Goal: Task Accomplishment & Management: Manage account settings

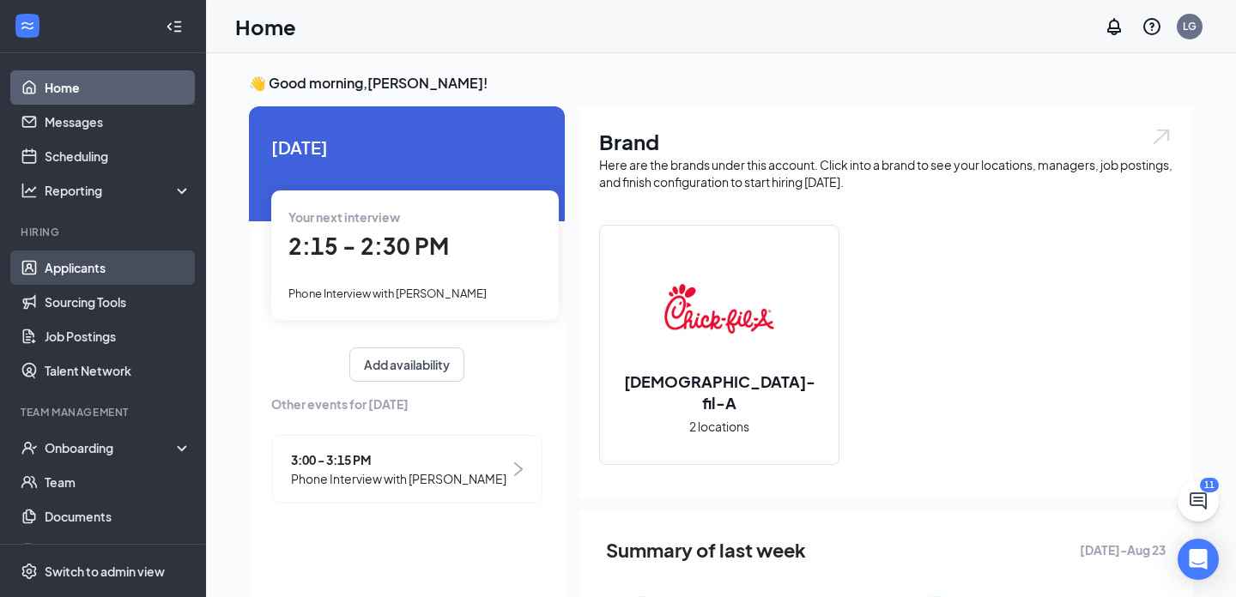
click at [93, 279] on link "Applicants" at bounding box center [118, 268] width 147 height 34
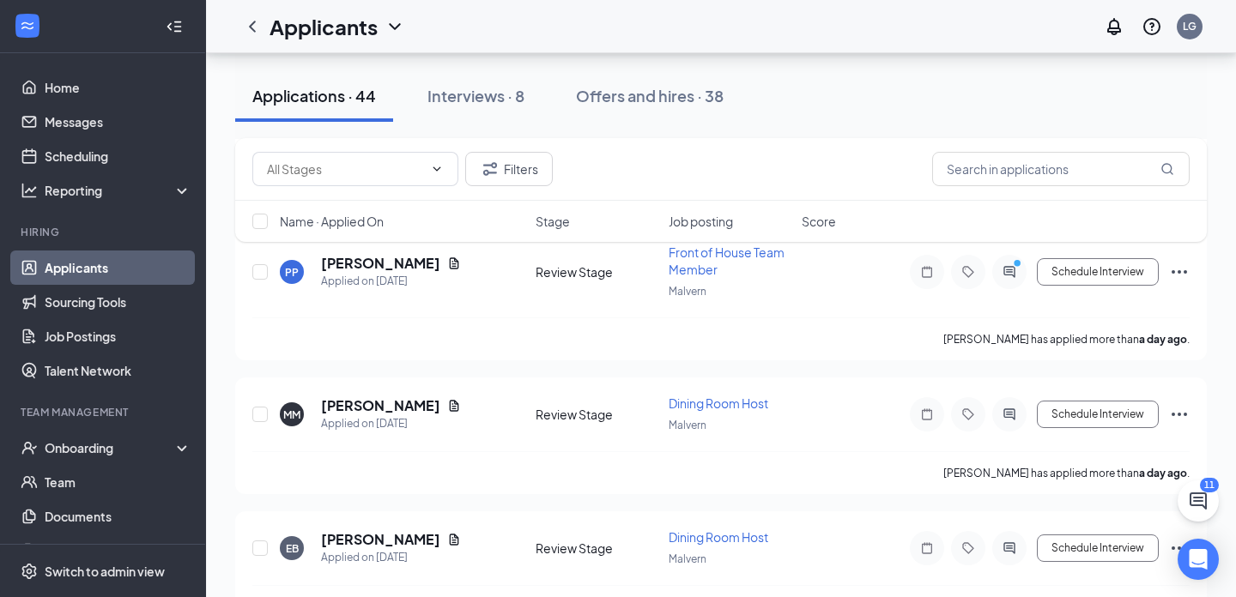
scroll to position [474, 0]
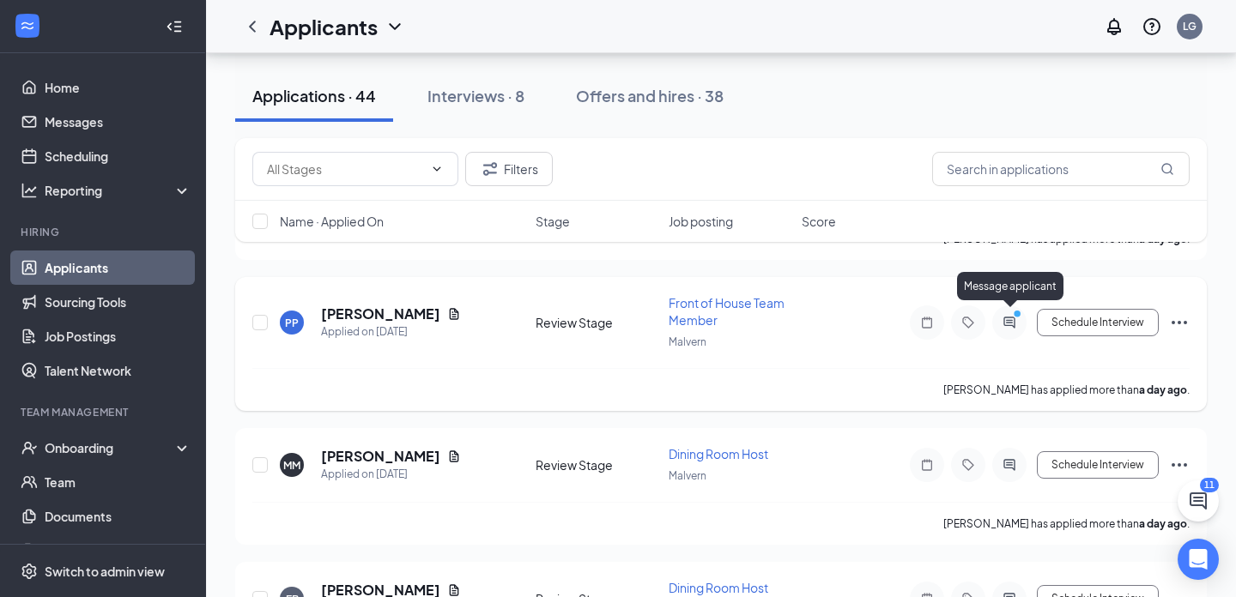
click at [1019, 310] on circle "PrimaryDot" at bounding box center [1017, 314] width 8 height 8
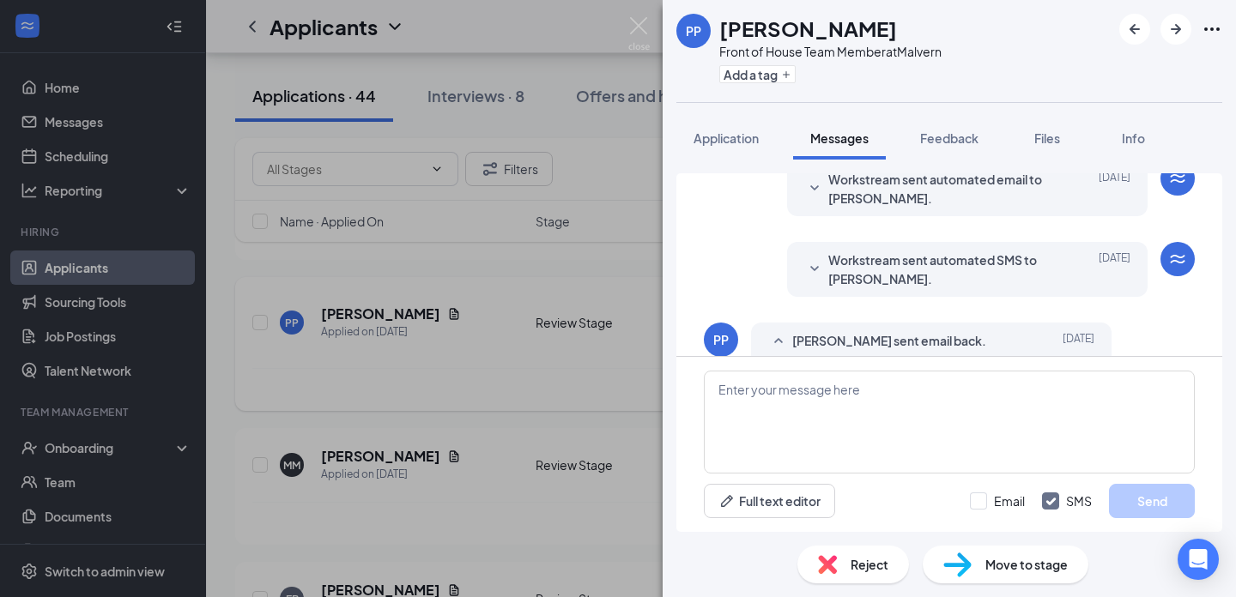
scroll to position [251, 0]
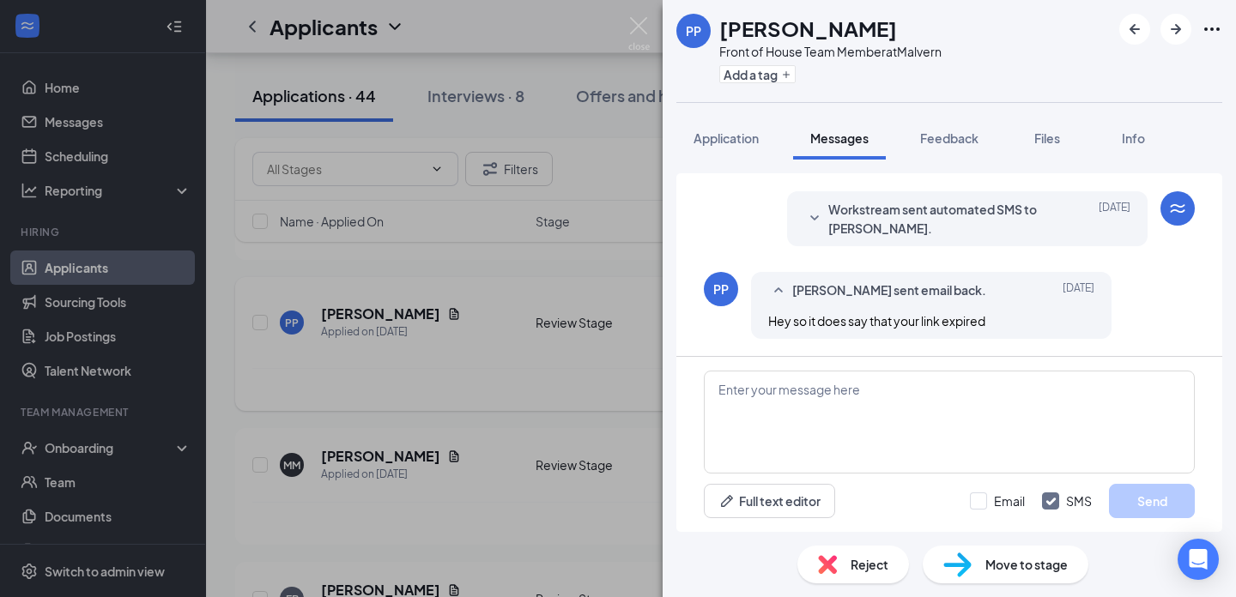
click at [607, 338] on div "PP [PERSON_NAME] Front of House Team Member at Malvern Add a tag Application Me…" at bounding box center [618, 298] width 1236 height 597
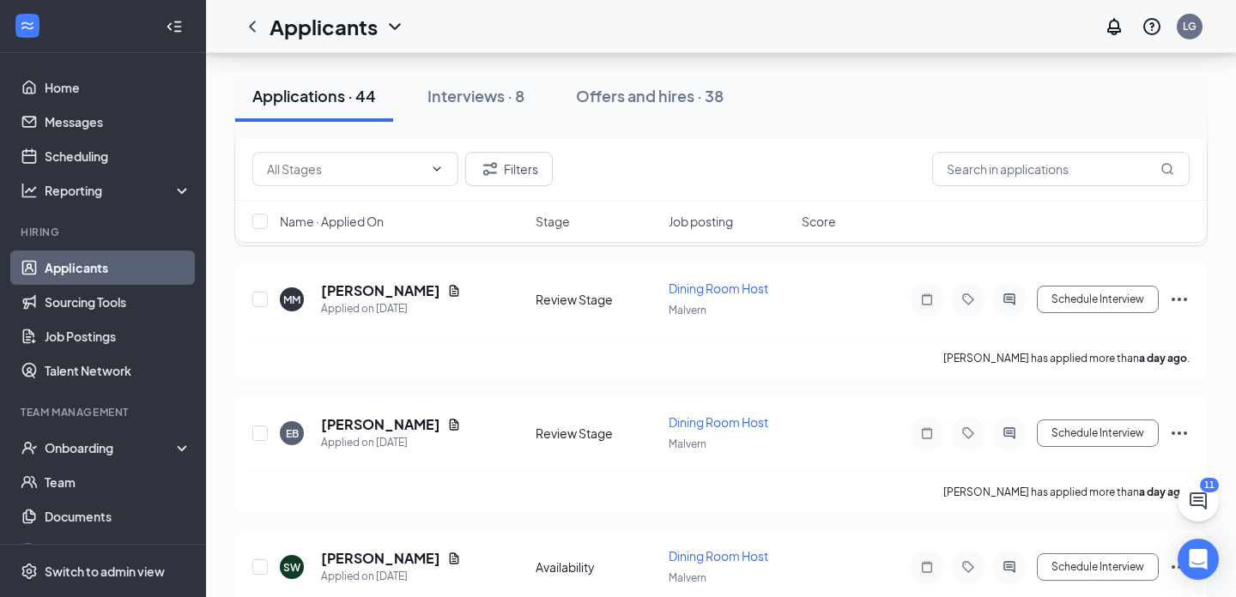
scroll to position [644, 0]
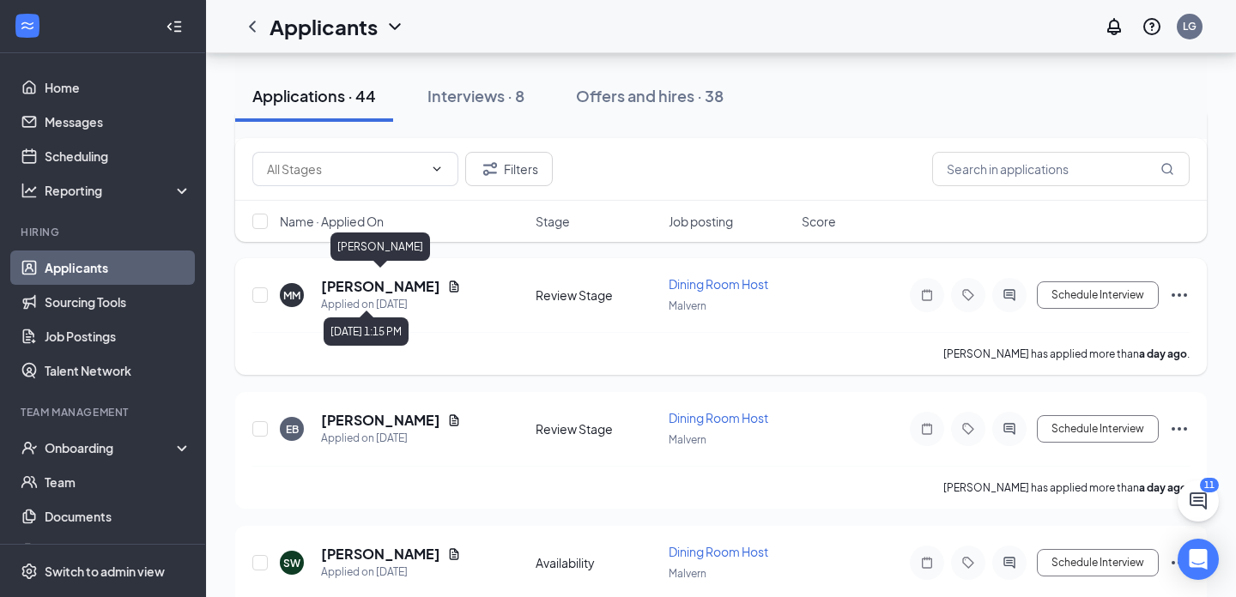
click at [421, 282] on h5 "[PERSON_NAME]" at bounding box center [380, 286] width 119 height 19
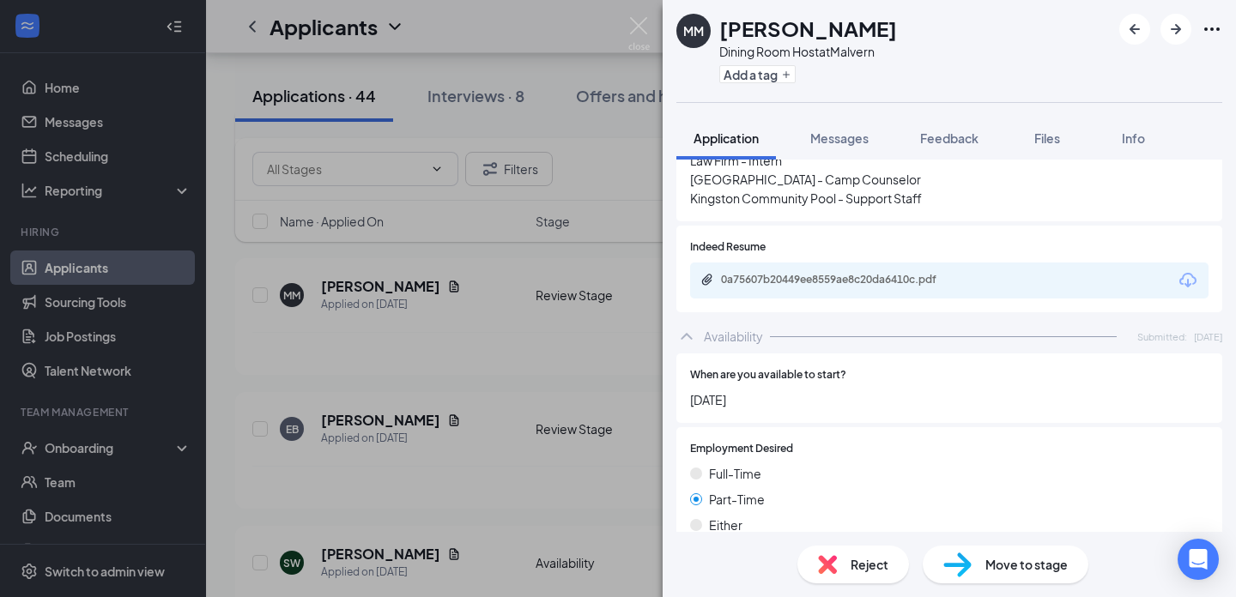
scroll to position [693, 0]
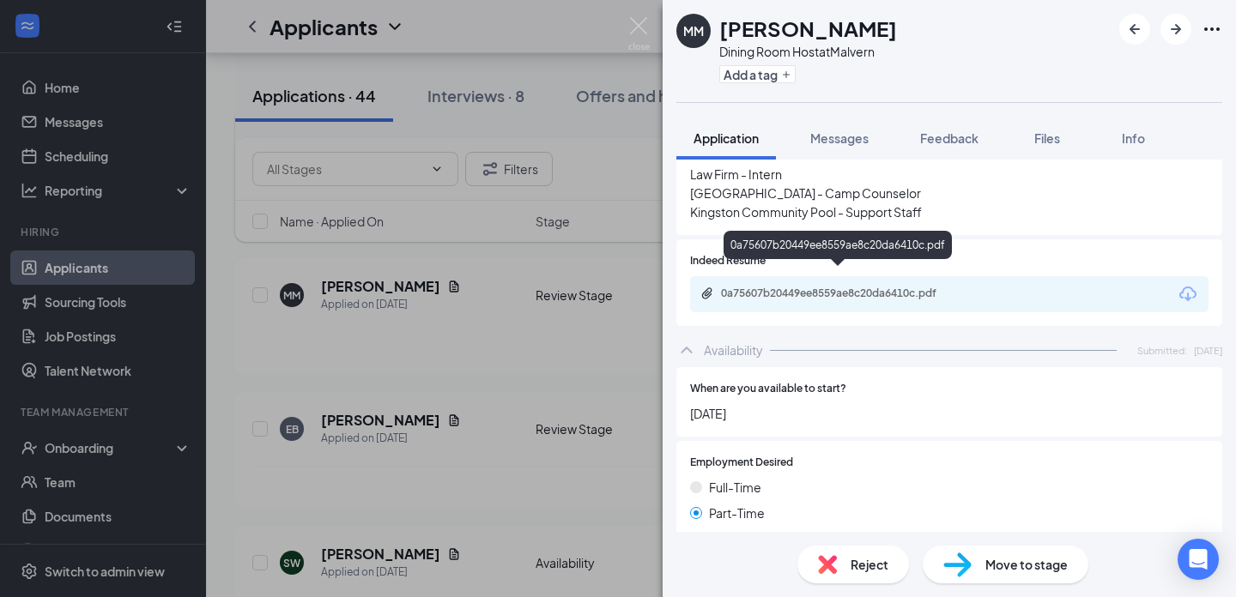
click at [799, 287] on div "0a75607b20449ee8559ae8c20da6410c.pdf" at bounding box center [841, 294] width 240 height 14
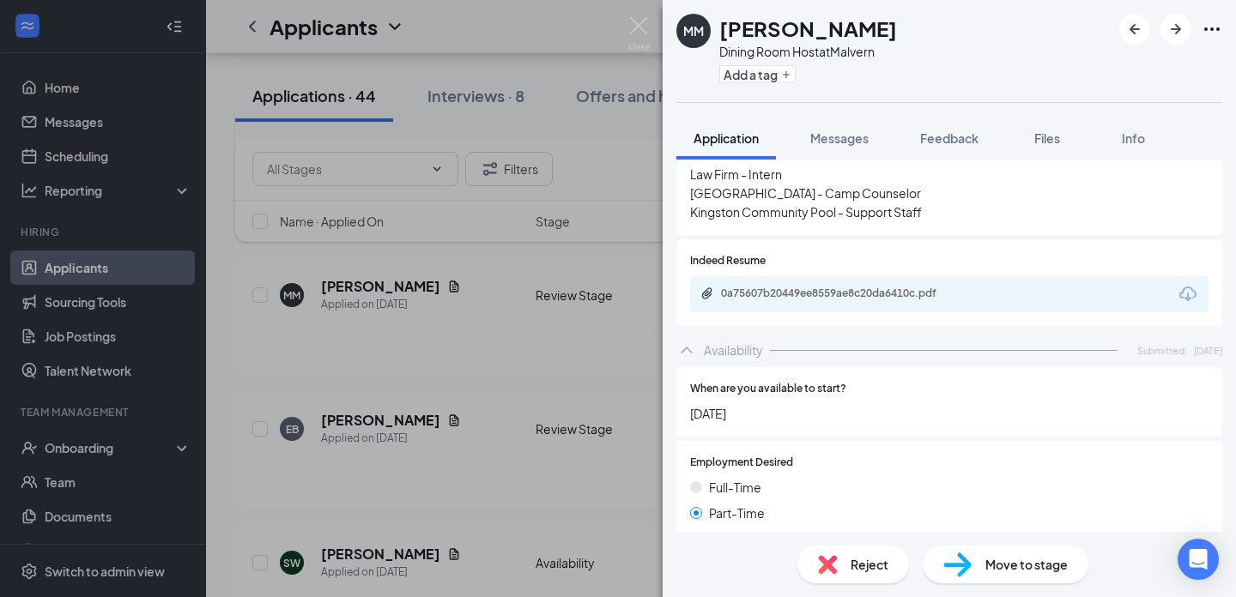
click at [739, 409] on div "When are you available to start? [DATE]" at bounding box center [949, 402] width 546 height 70
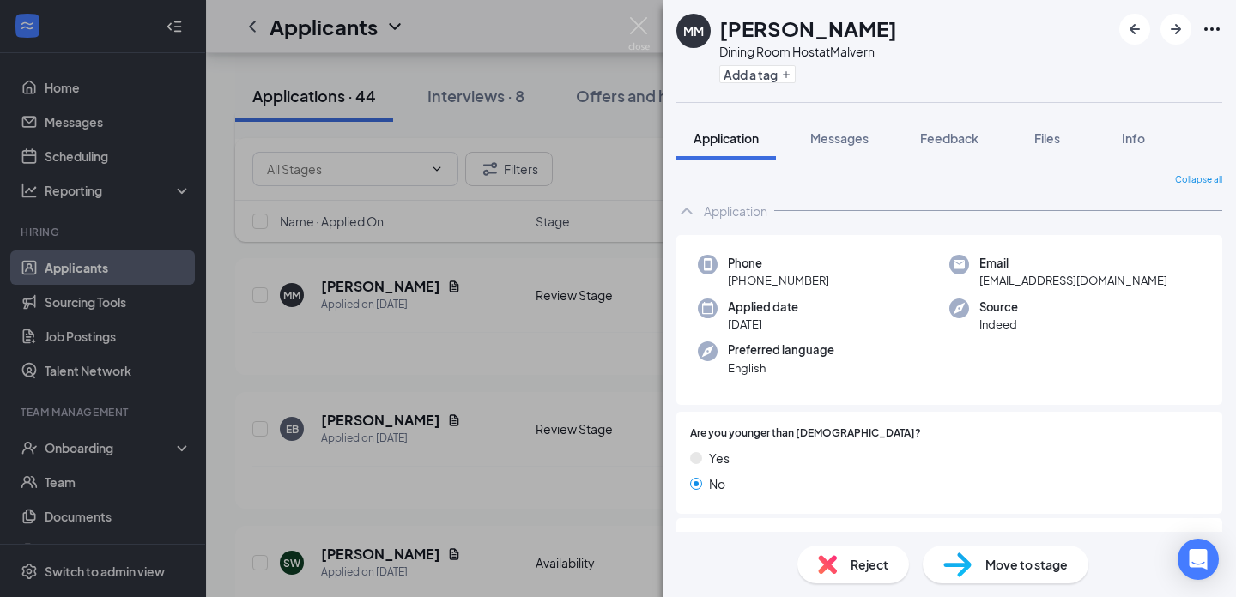
scroll to position [1048, 0]
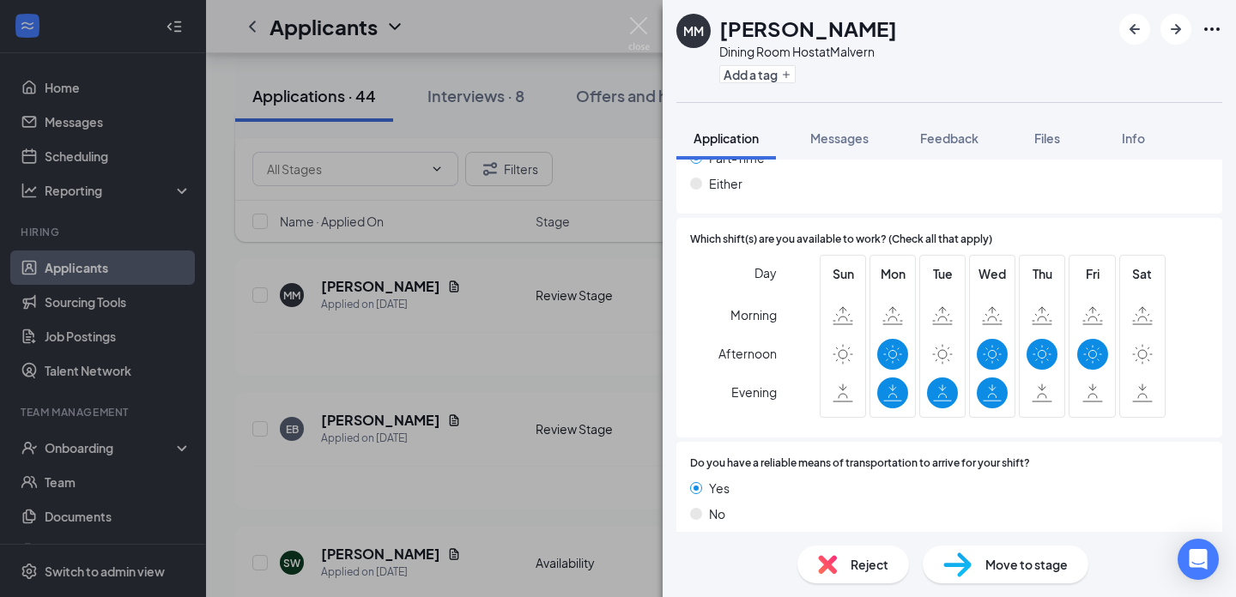
click at [999, 555] on span "Move to stage" at bounding box center [1026, 564] width 82 height 19
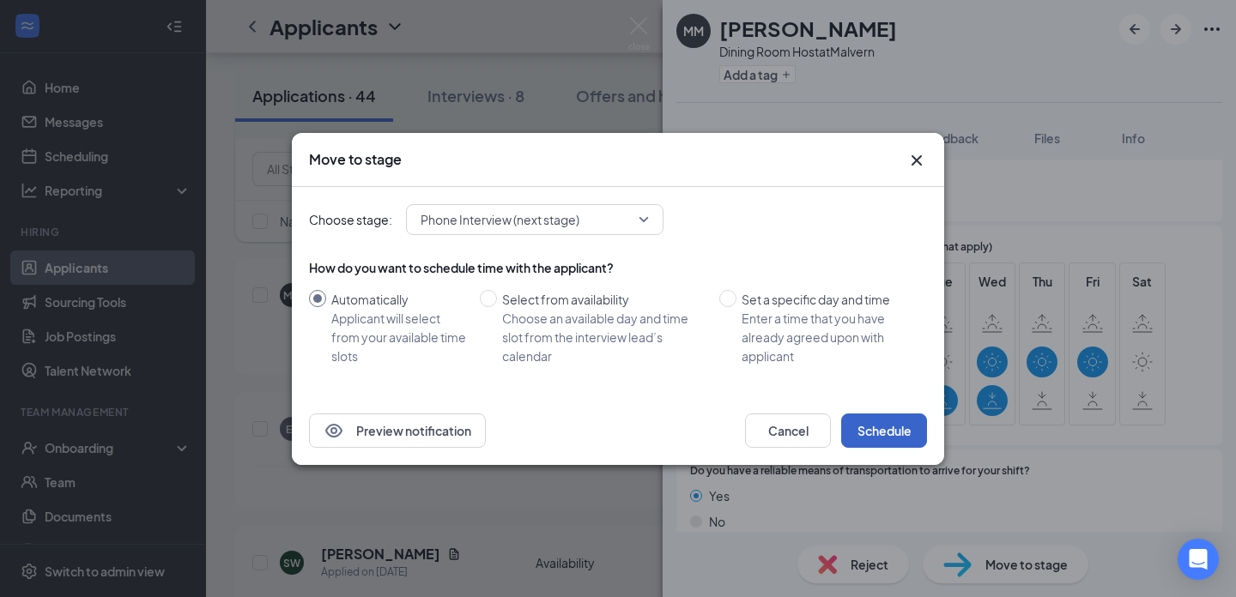
click at [861, 418] on button "Schedule" at bounding box center [884, 431] width 86 height 34
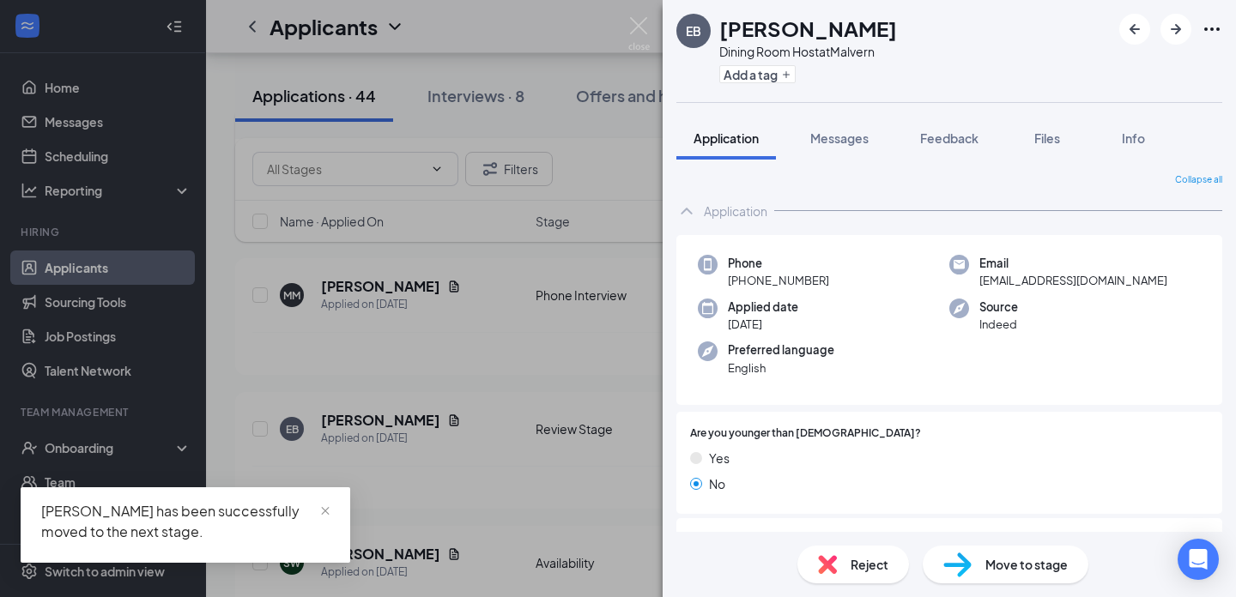
click at [554, 337] on div "EB [PERSON_NAME] Dining Room Host at Malvern Add a tag Application Messages Fee…" at bounding box center [618, 298] width 1236 height 597
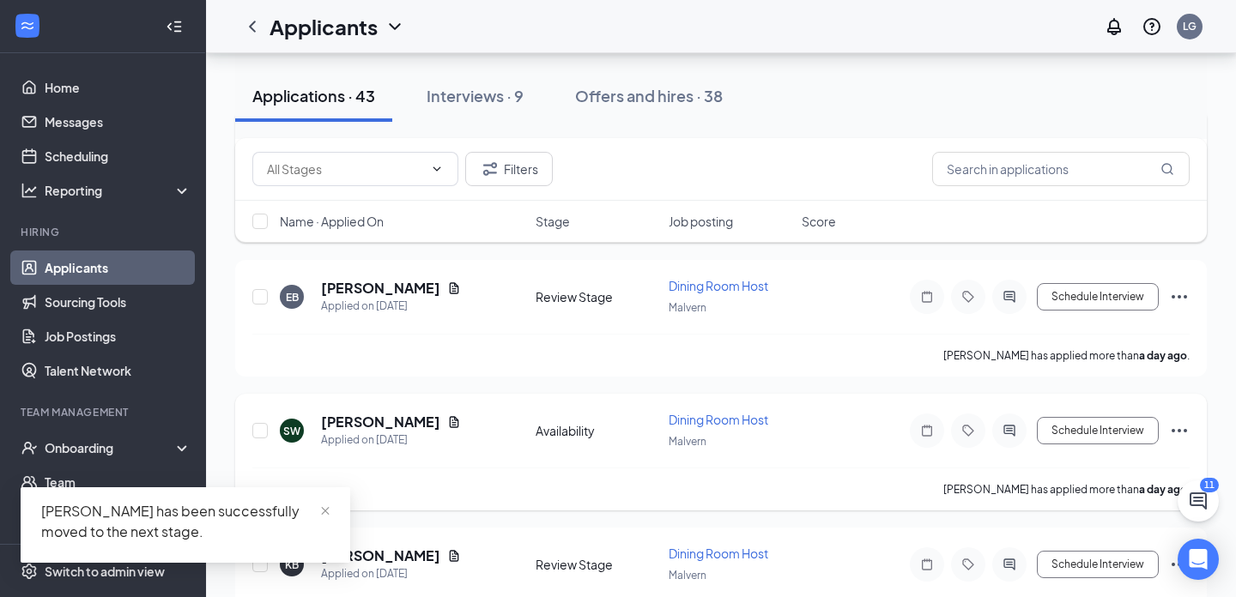
scroll to position [633, 0]
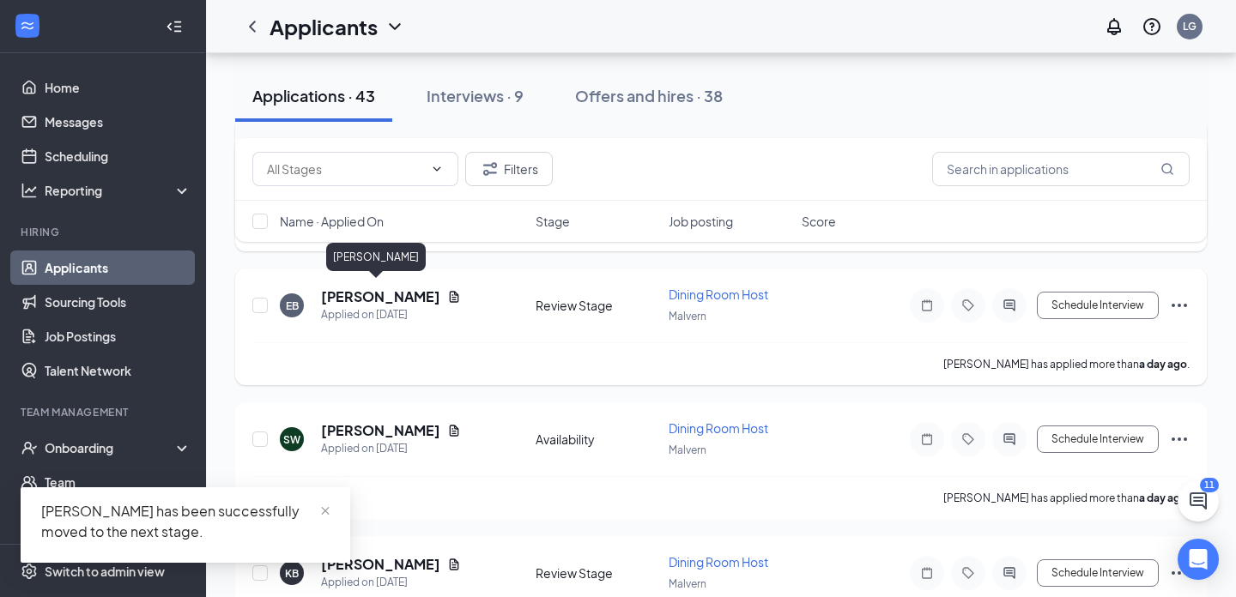
click at [375, 287] on h5 "[PERSON_NAME]" at bounding box center [380, 296] width 119 height 19
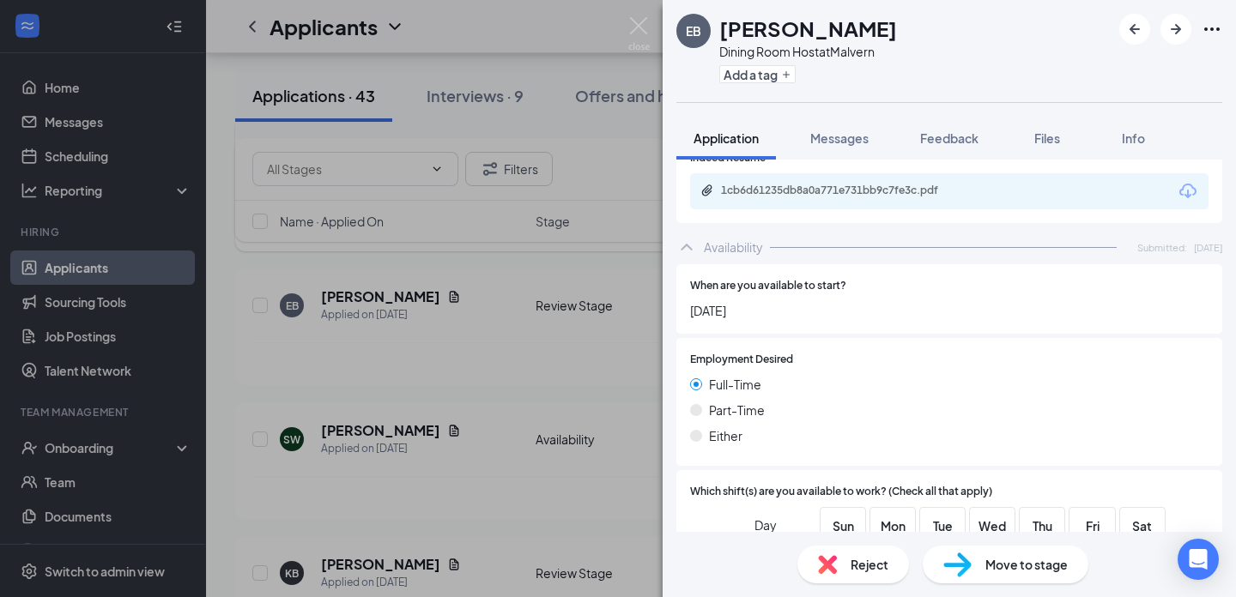
scroll to position [671, 0]
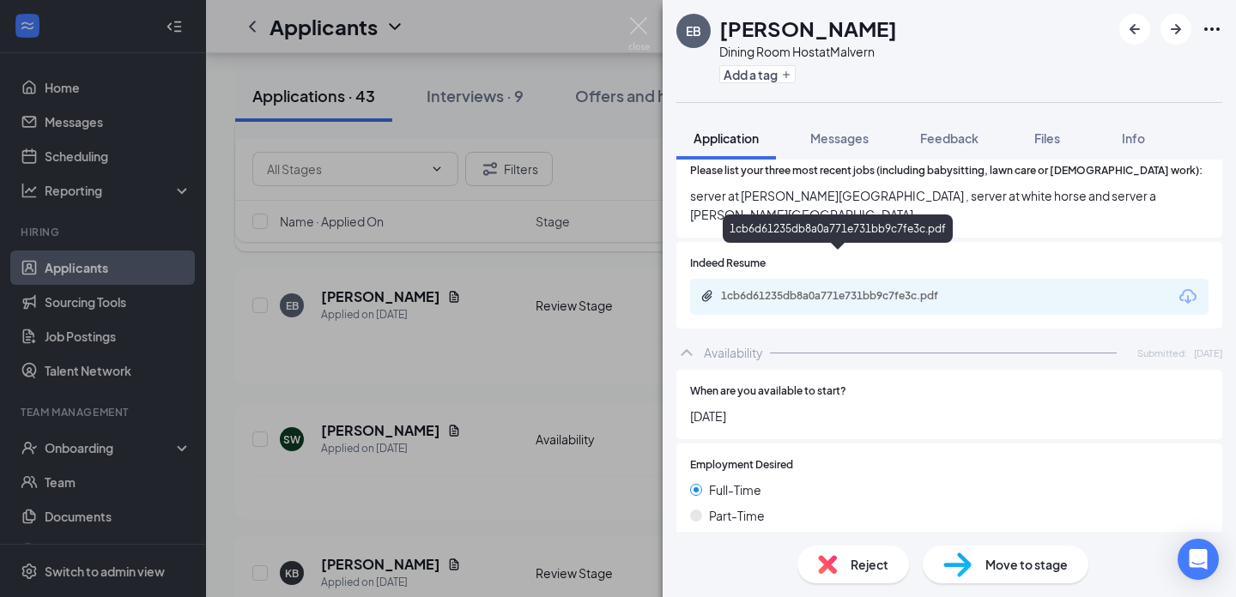
click at [870, 289] on div "1cb6d61235db8a0a771e731bb9c7fe3c.pdf" at bounding box center [841, 296] width 240 height 14
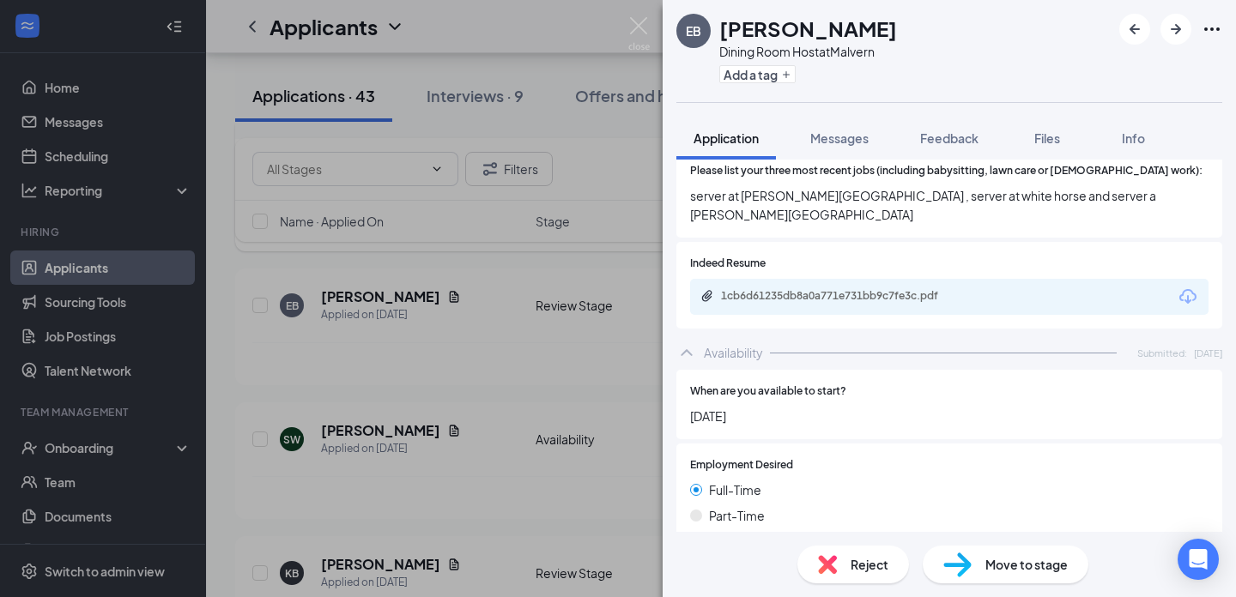
click at [560, 251] on div "EB [PERSON_NAME] Dining Room Host at Malvern Add a tag Application Messages Fee…" at bounding box center [618, 298] width 1236 height 597
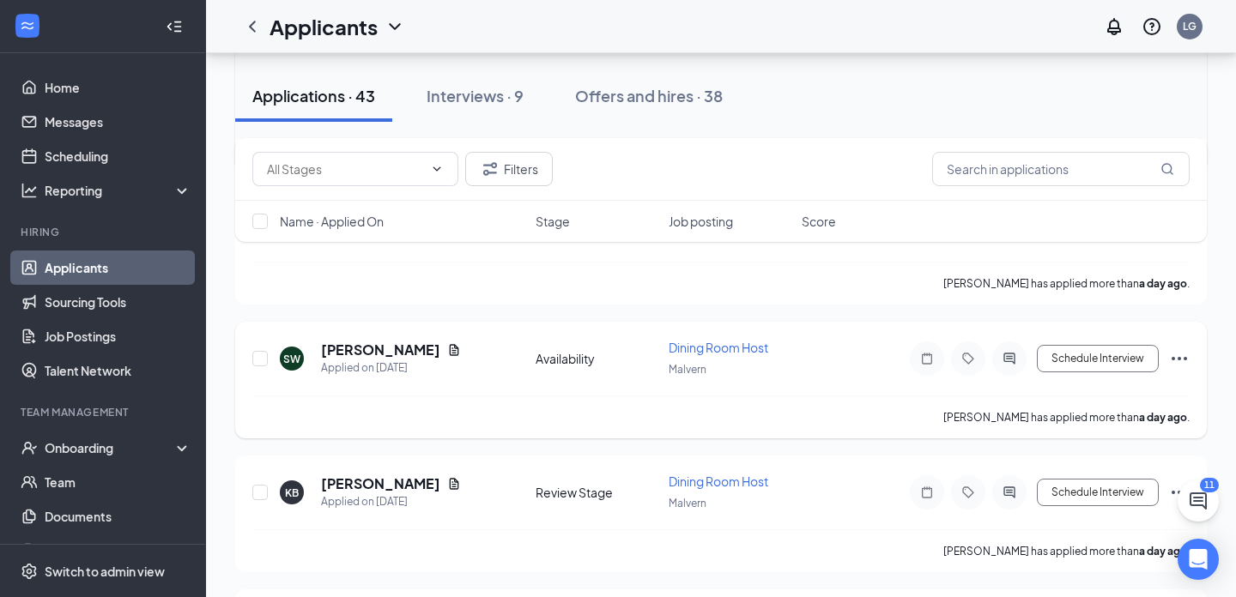
scroll to position [745, 0]
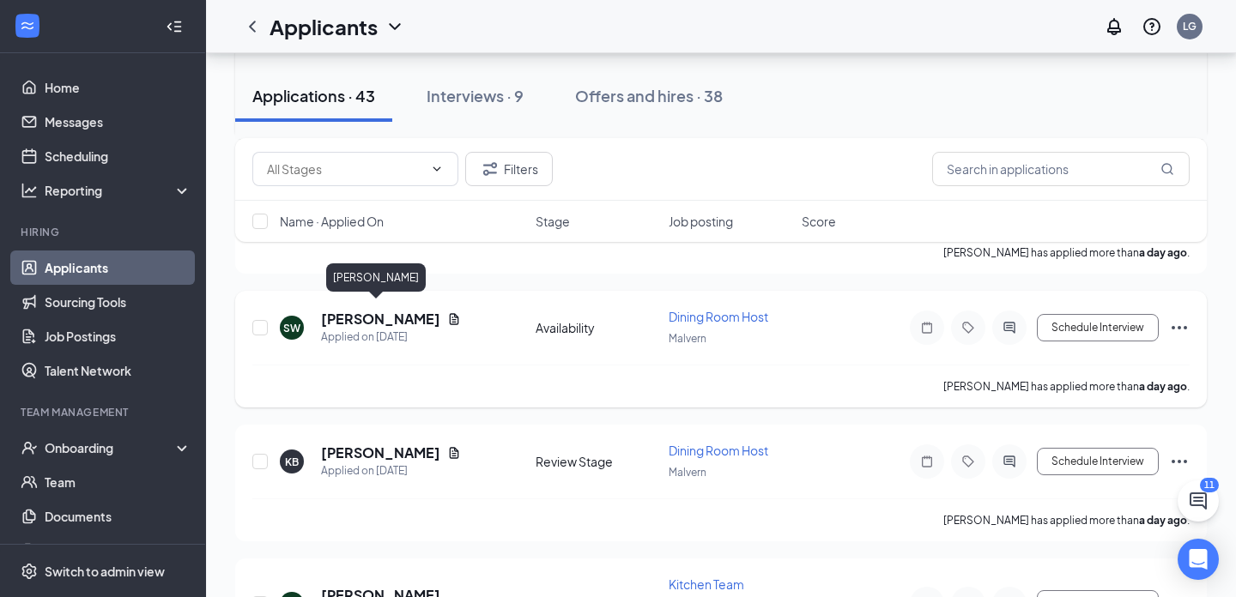
click at [402, 317] on h5 "[PERSON_NAME]" at bounding box center [380, 319] width 119 height 19
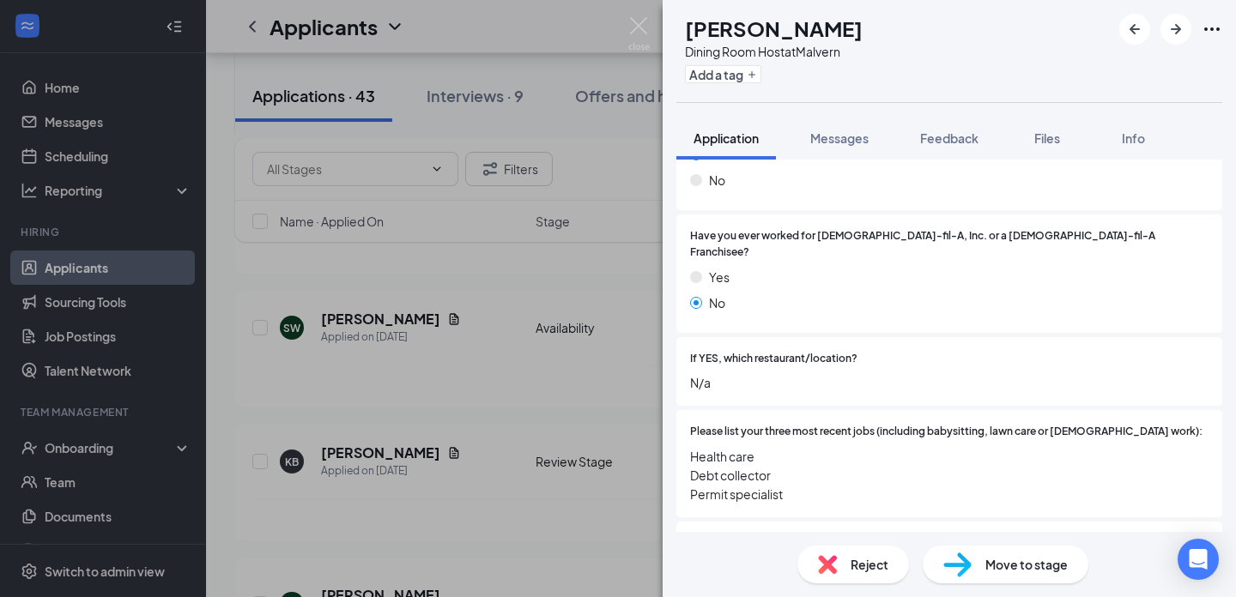
scroll to position [511, 0]
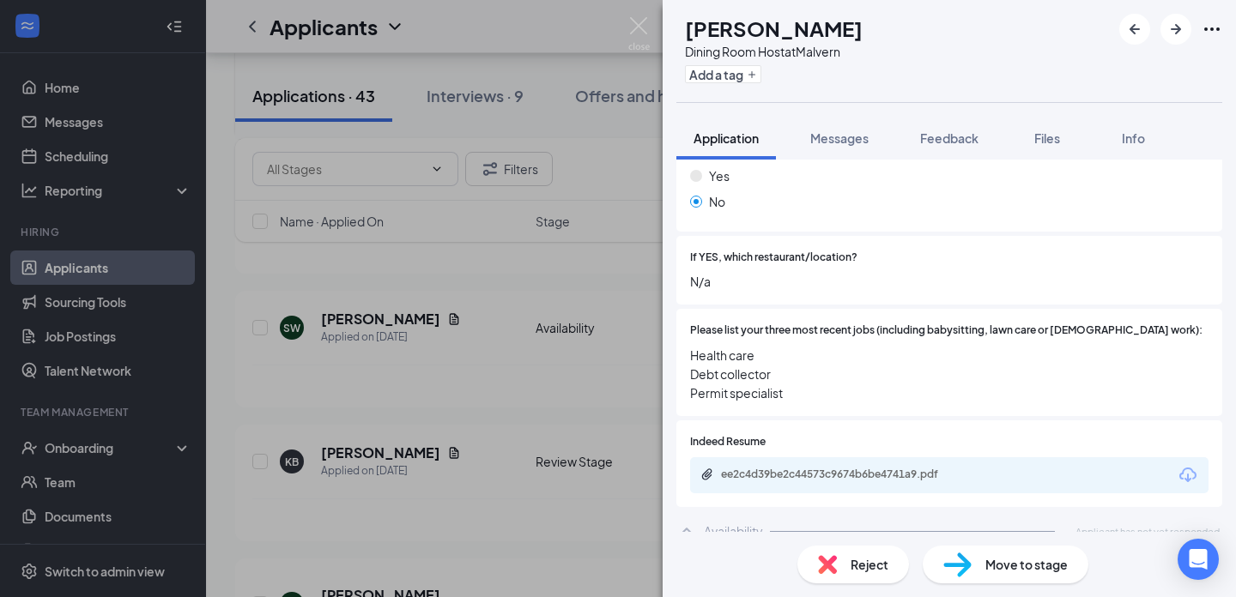
click at [840, 569] on div "Reject" at bounding box center [853, 565] width 112 height 38
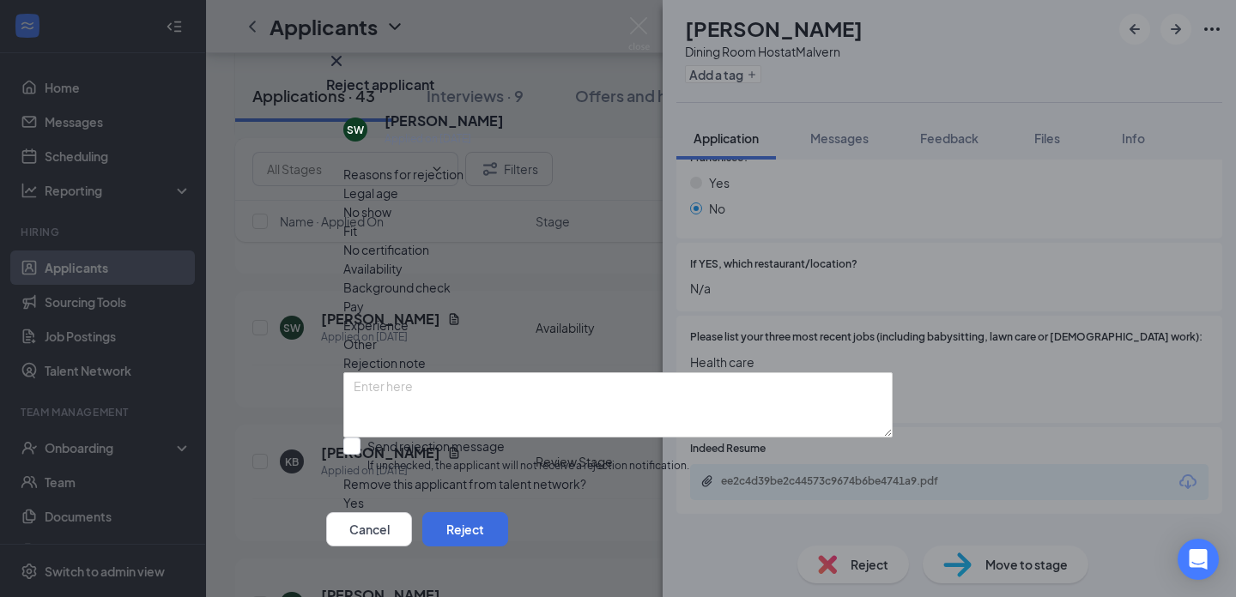
click at [402, 259] on span "Availability" at bounding box center [372, 268] width 59 height 19
click at [508, 517] on button "Reject" at bounding box center [465, 529] width 86 height 34
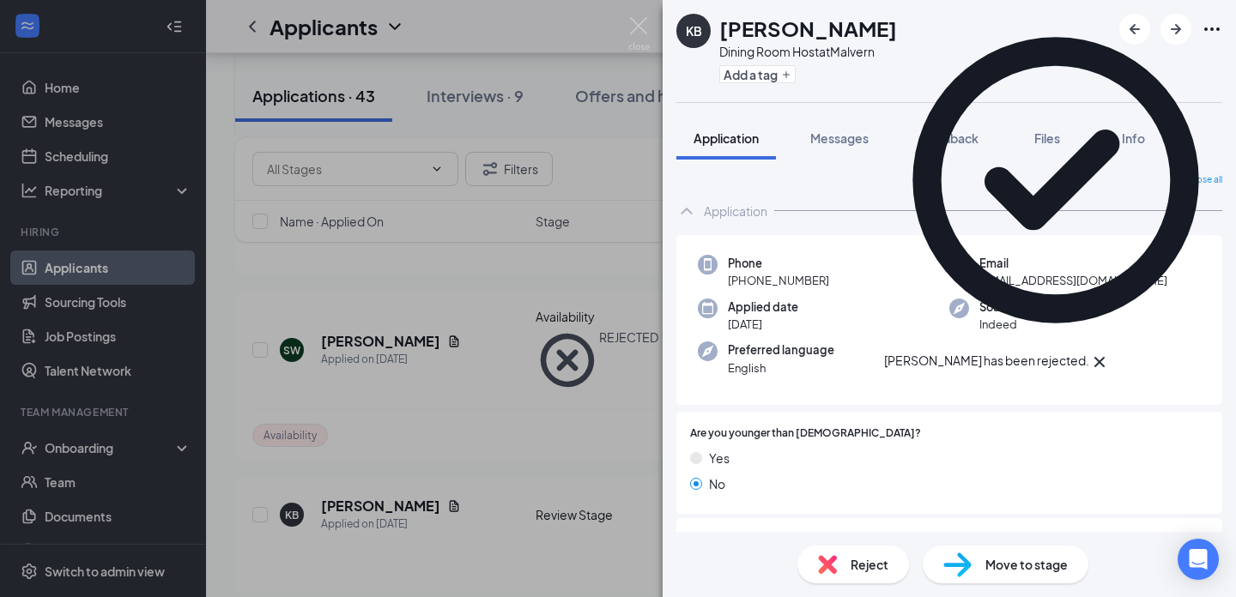
click at [522, 427] on div "KB [PERSON_NAME] Dining Room Host at Malvern Add a tag Application Messages Fee…" at bounding box center [618, 298] width 1236 height 597
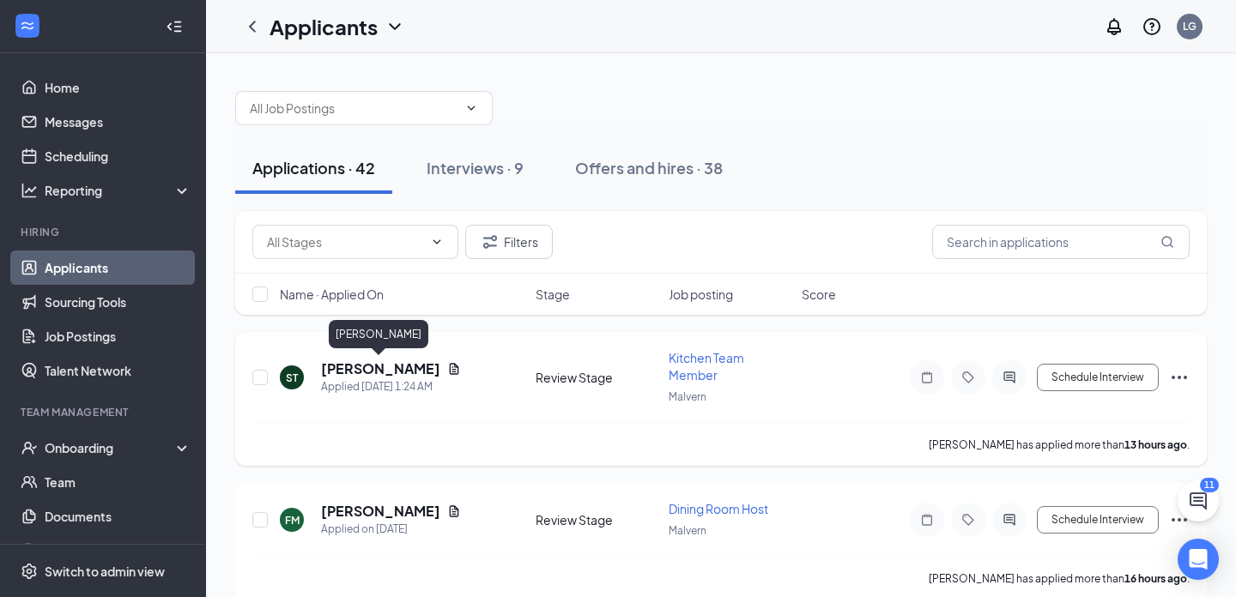
click at [397, 363] on h5 "[PERSON_NAME]" at bounding box center [380, 369] width 119 height 19
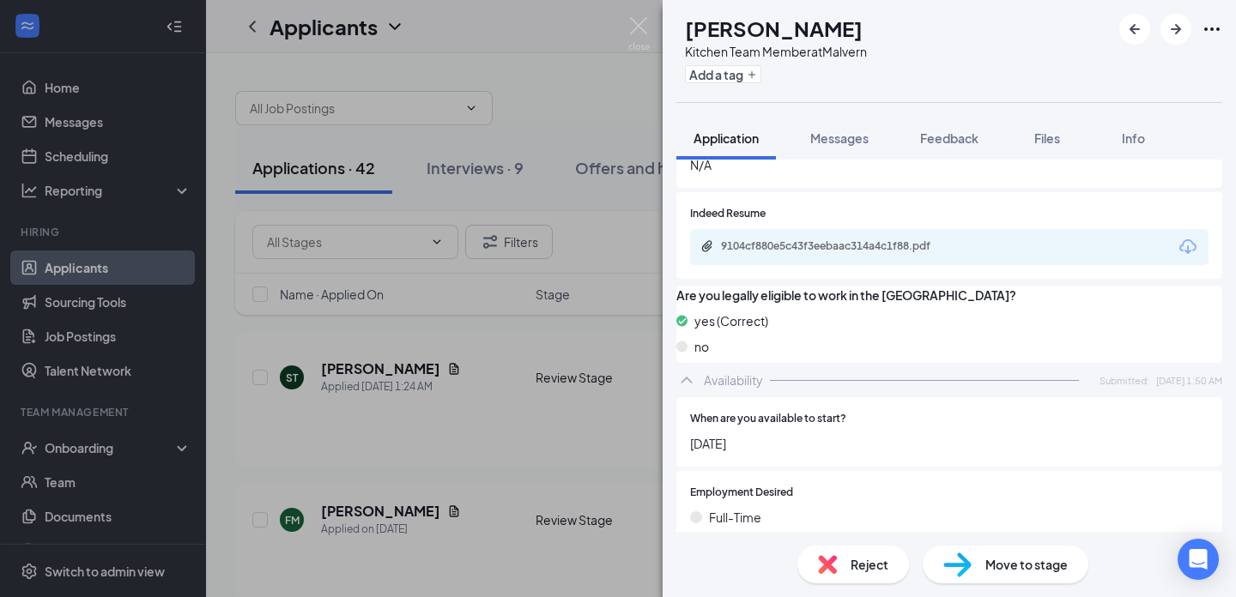
scroll to position [558, 0]
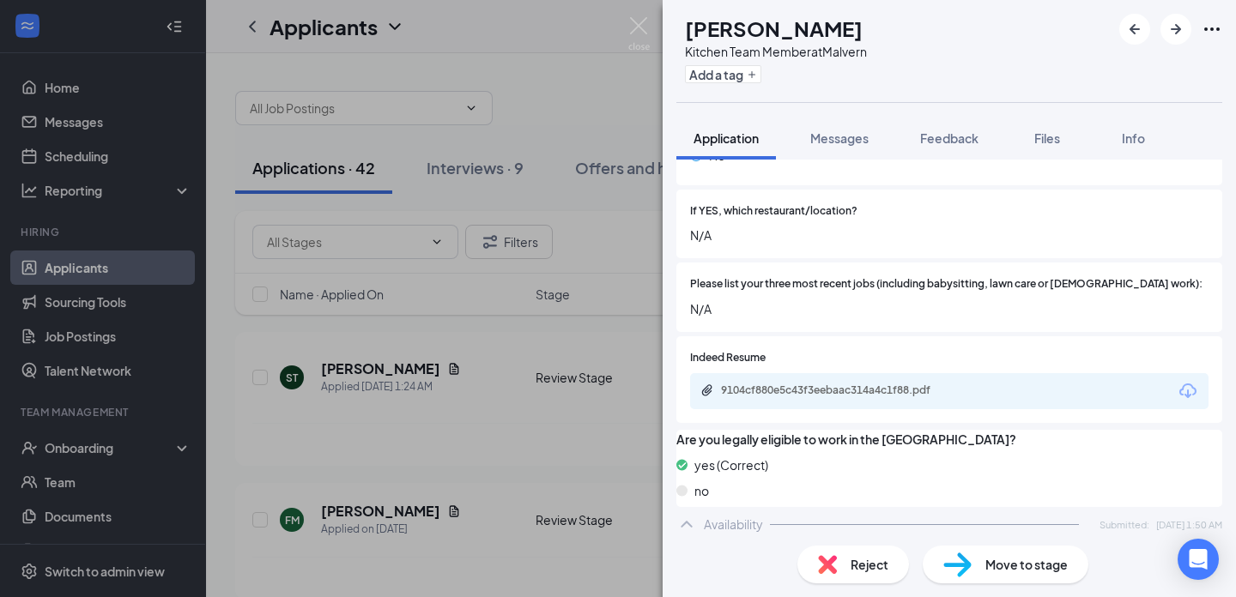
click at [844, 373] on div "9104cf880e5c43f3eebaac314a4c1f88.pdf" at bounding box center [949, 391] width 518 height 36
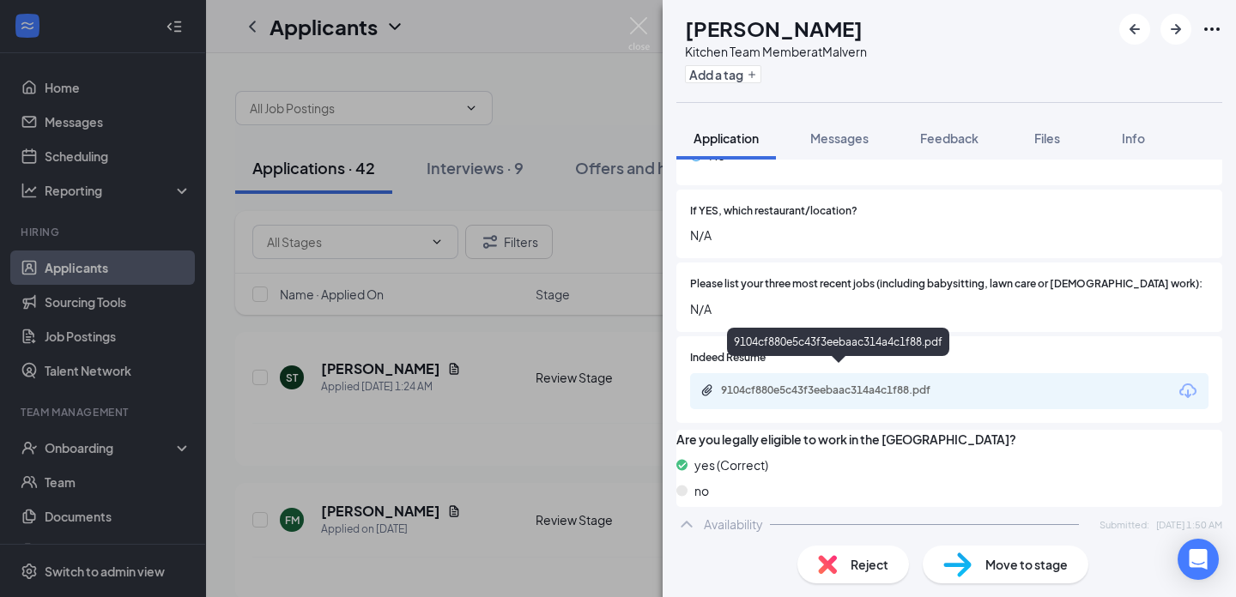
click at [844, 384] on div "9104cf880e5c43f3eebaac314a4c1f88.pdf" at bounding box center [841, 391] width 240 height 14
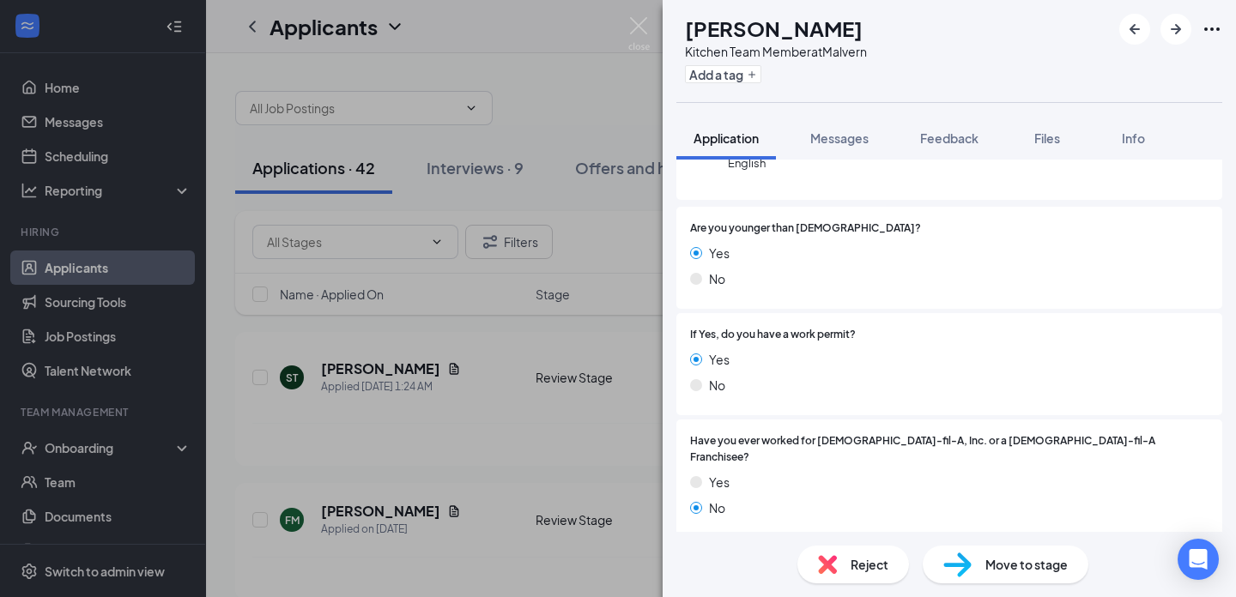
scroll to position [0, 0]
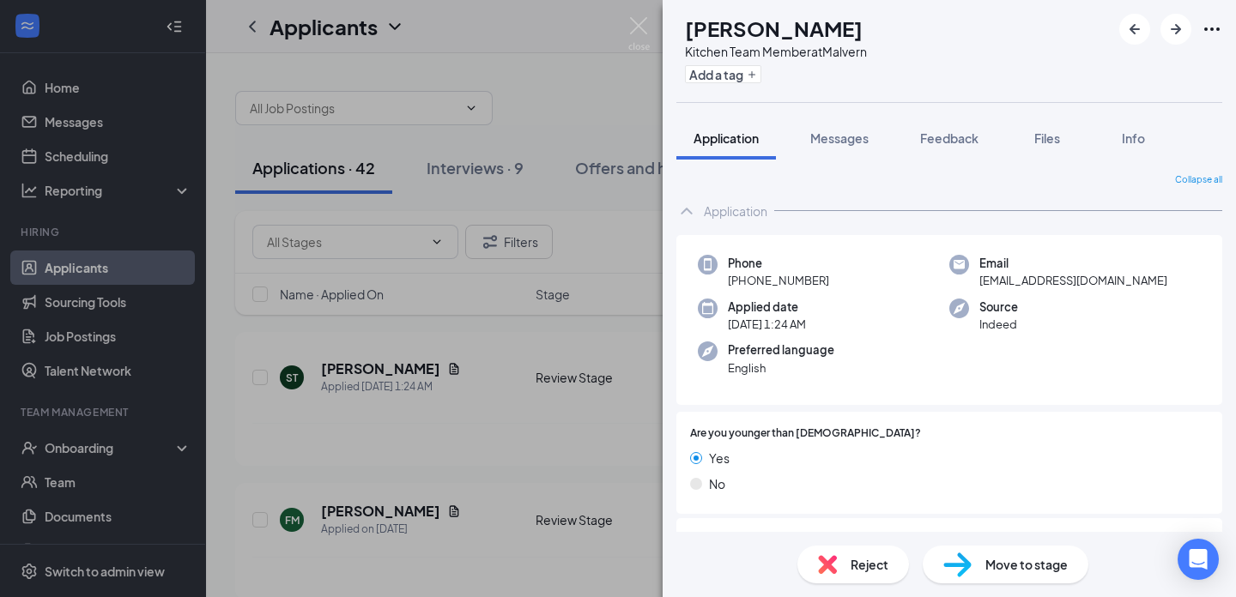
click at [628, 378] on div "ST [PERSON_NAME] Kitchen Team Member at [GEOGRAPHIC_DATA] Add a tag Application…" at bounding box center [618, 298] width 1236 height 597
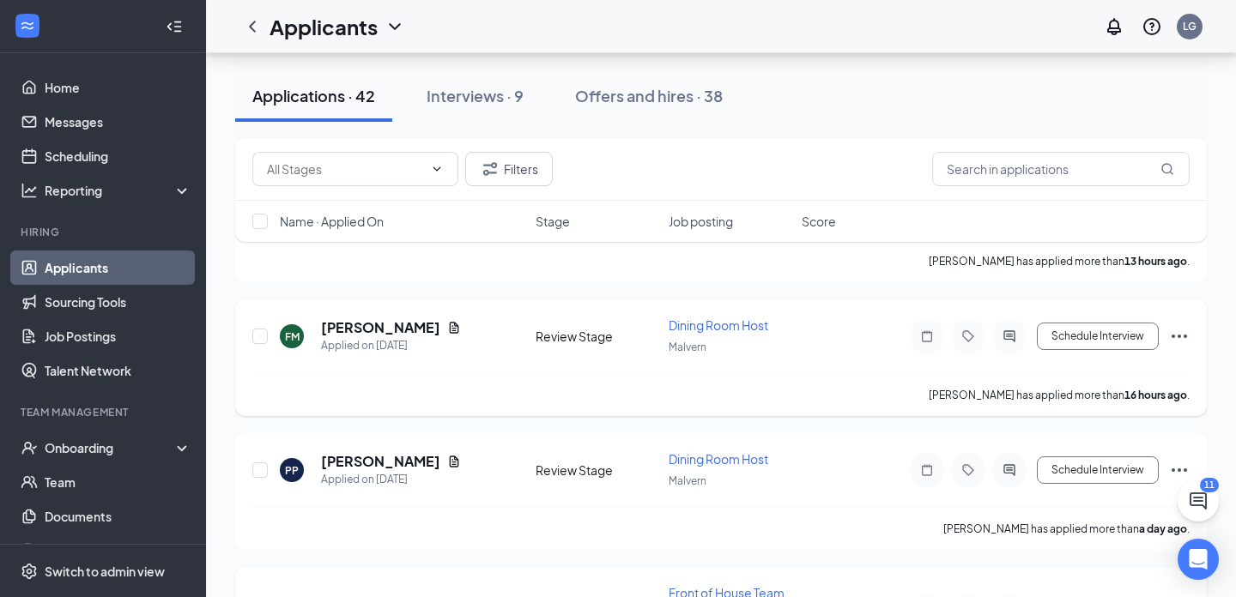
scroll to position [210, 0]
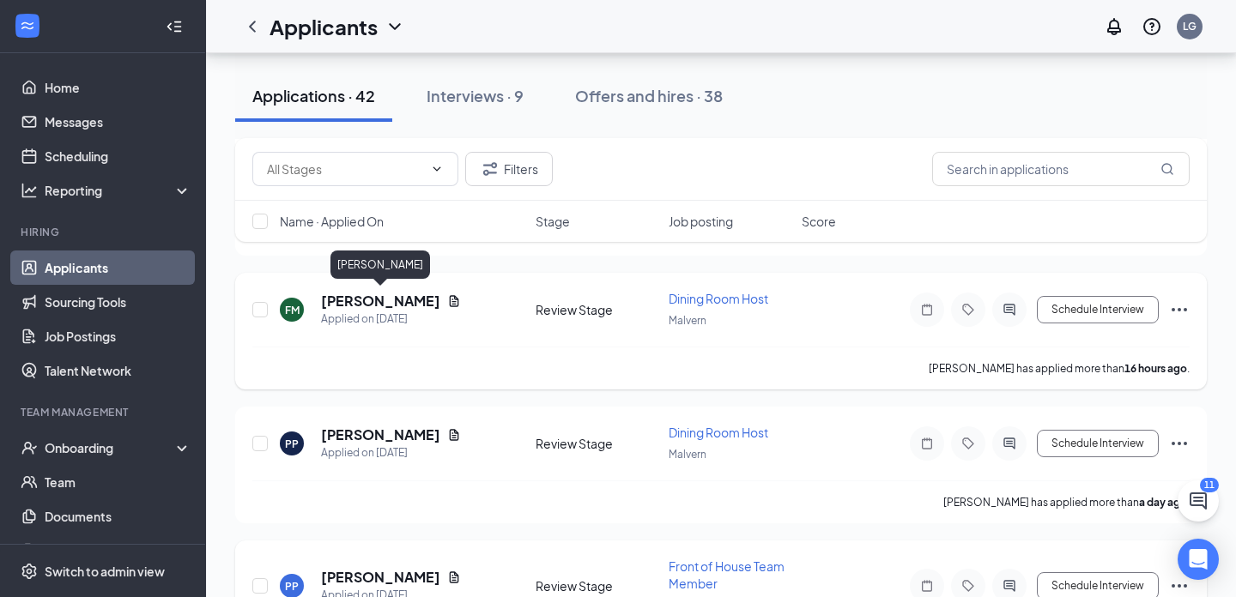
click at [403, 300] on h5 "[PERSON_NAME]" at bounding box center [380, 301] width 119 height 19
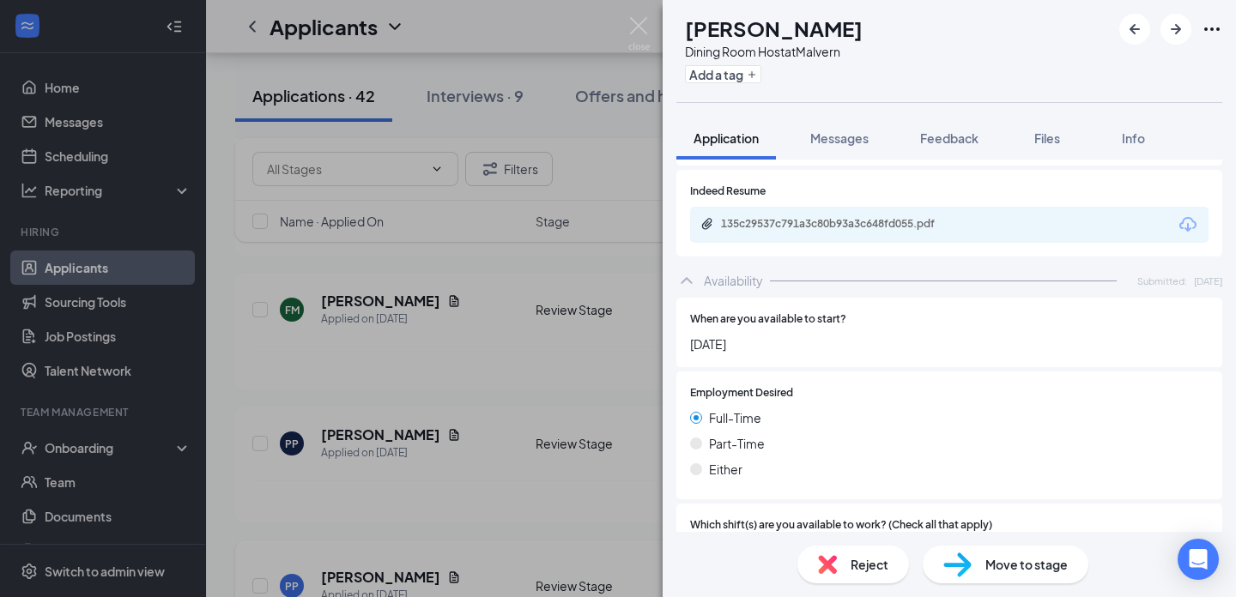
scroll to position [702, 0]
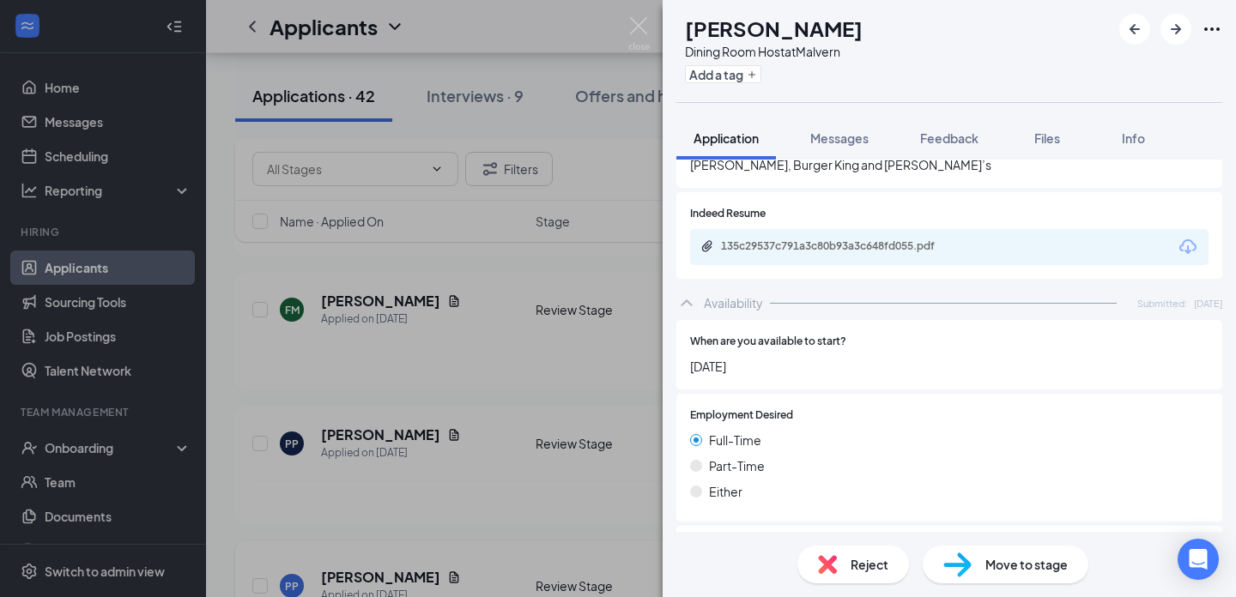
click at [825, 241] on div "135c29537c791a3c80b93a3c648fd055.pdf" at bounding box center [949, 247] width 518 height 36
click at [825, 239] on div "135c29537c791a3c80b93a3c648fd055.pdf" at bounding box center [841, 246] width 240 height 14
click at [846, 15] on h1 "[PERSON_NAME]" at bounding box center [774, 28] width 178 height 29
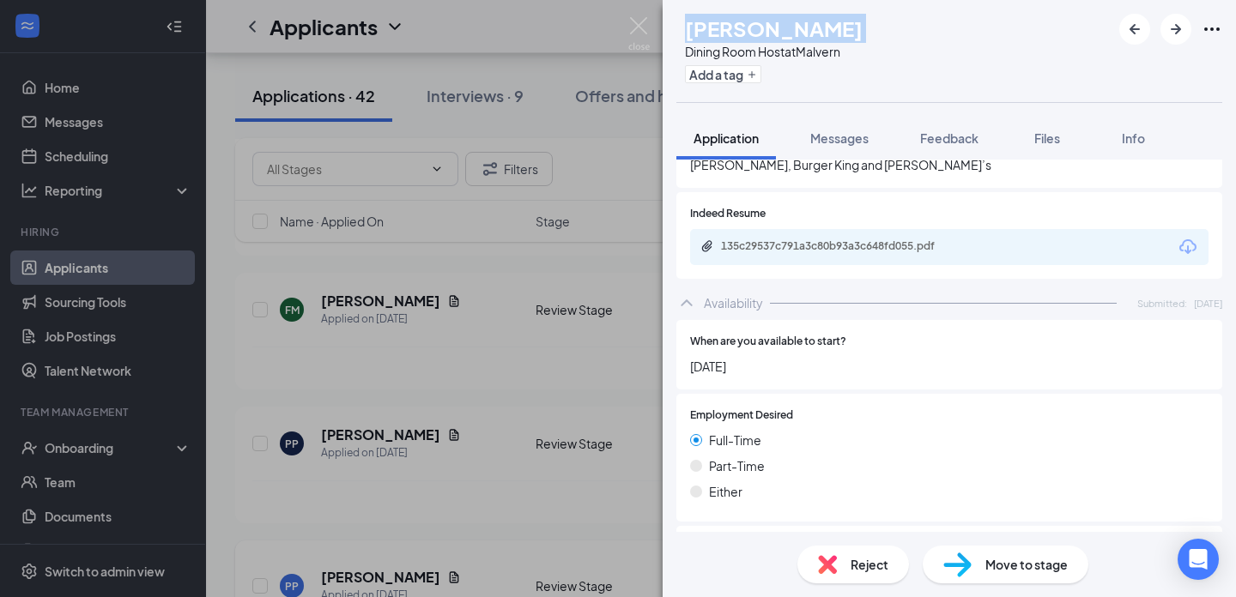
copy h1 "[PERSON_NAME]"
click at [769, 292] on div "Availability Submitted: [DATE]" at bounding box center [949, 303] width 546 height 34
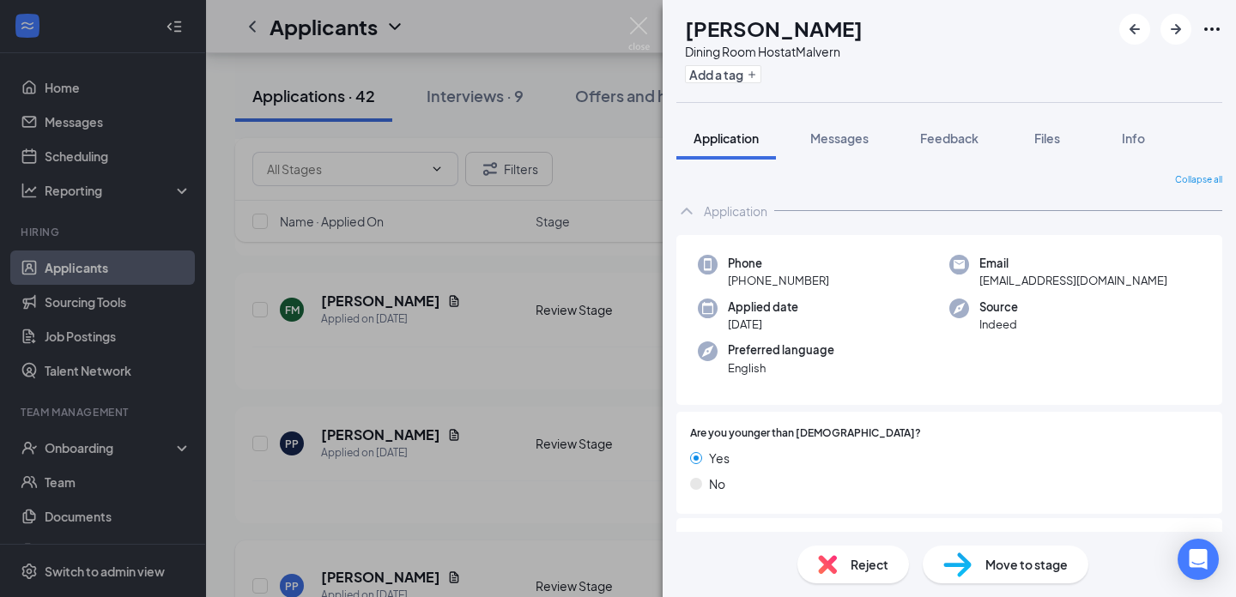
scroll to position [474, 0]
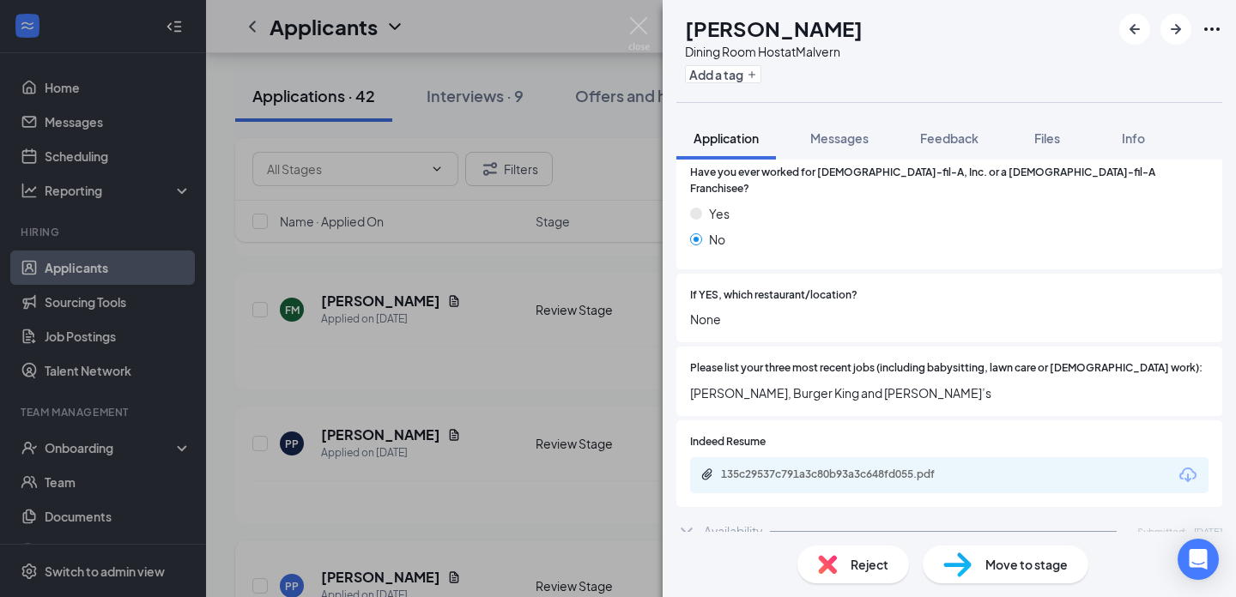
click at [578, 331] on div "FM [PERSON_NAME] Dining Room Host at [GEOGRAPHIC_DATA] Add a tag Application Me…" at bounding box center [618, 298] width 1236 height 597
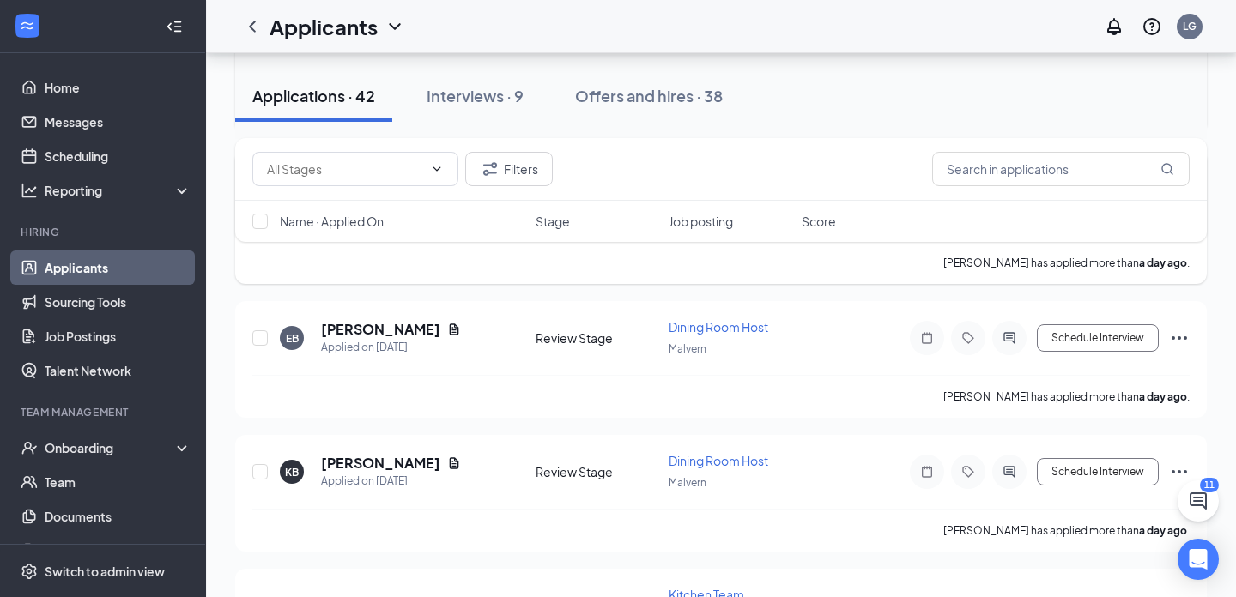
scroll to position [602, 0]
click at [387, 328] on h5 "[PERSON_NAME]" at bounding box center [380, 328] width 119 height 19
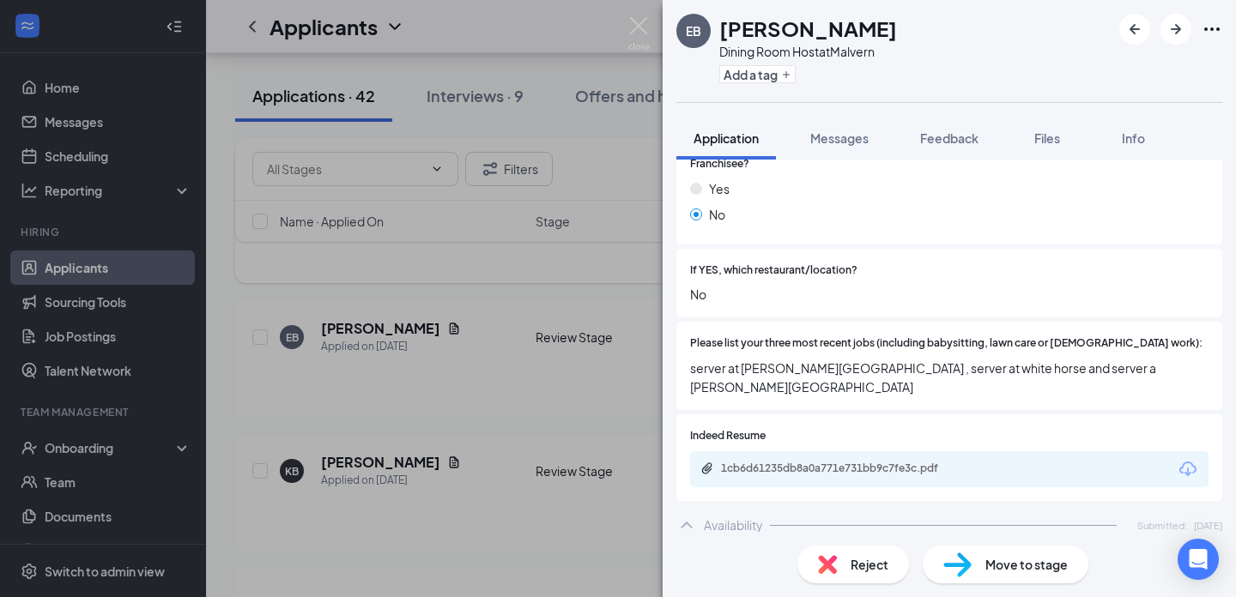
scroll to position [546, 0]
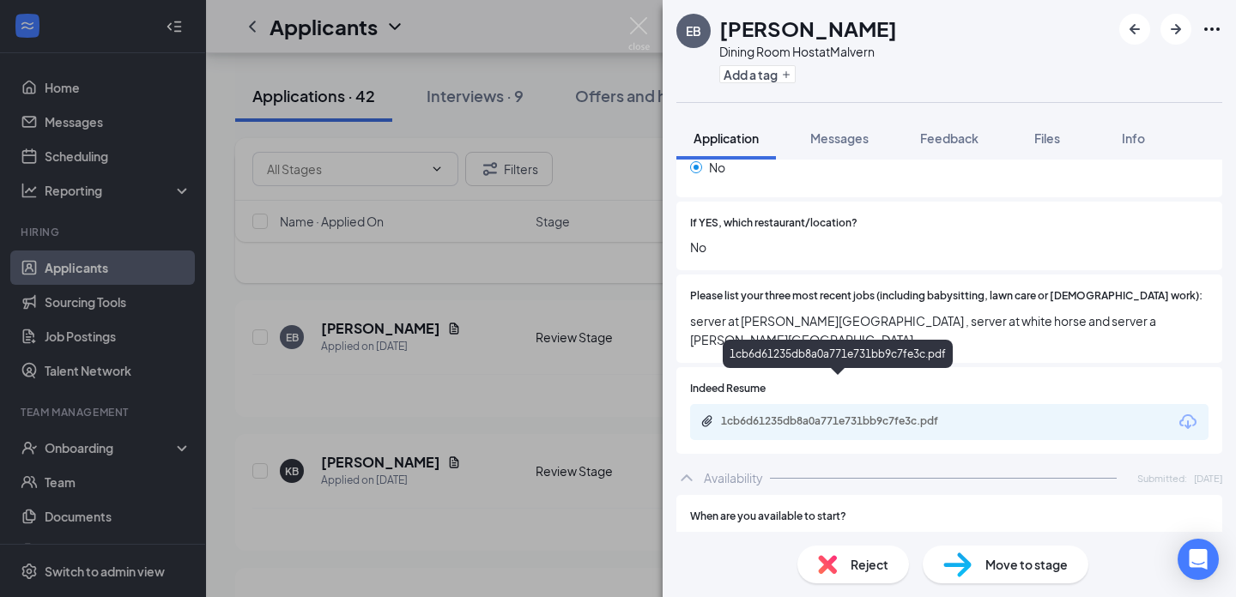
click at [799, 415] on div "1cb6d61235db8a0a771e731bb9c7fe3c.pdf" at bounding box center [841, 422] width 240 height 14
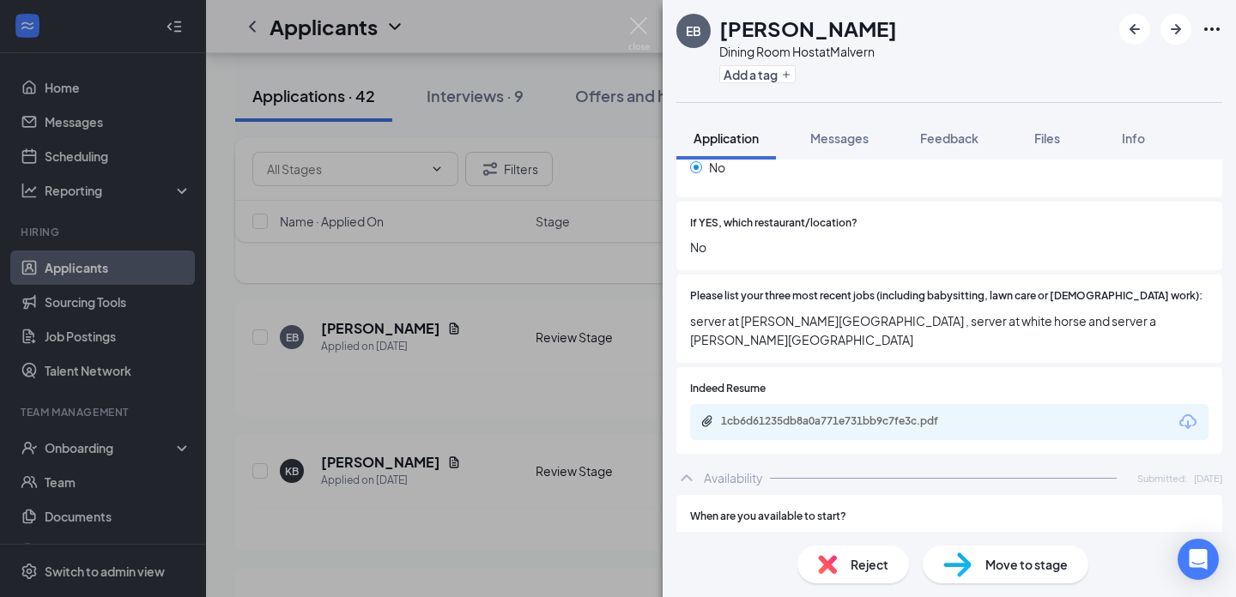
click at [280, 417] on div "EB [PERSON_NAME] Dining Room Host at Malvern Add a tag Application Messages Fee…" at bounding box center [618, 298] width 1236 height 597
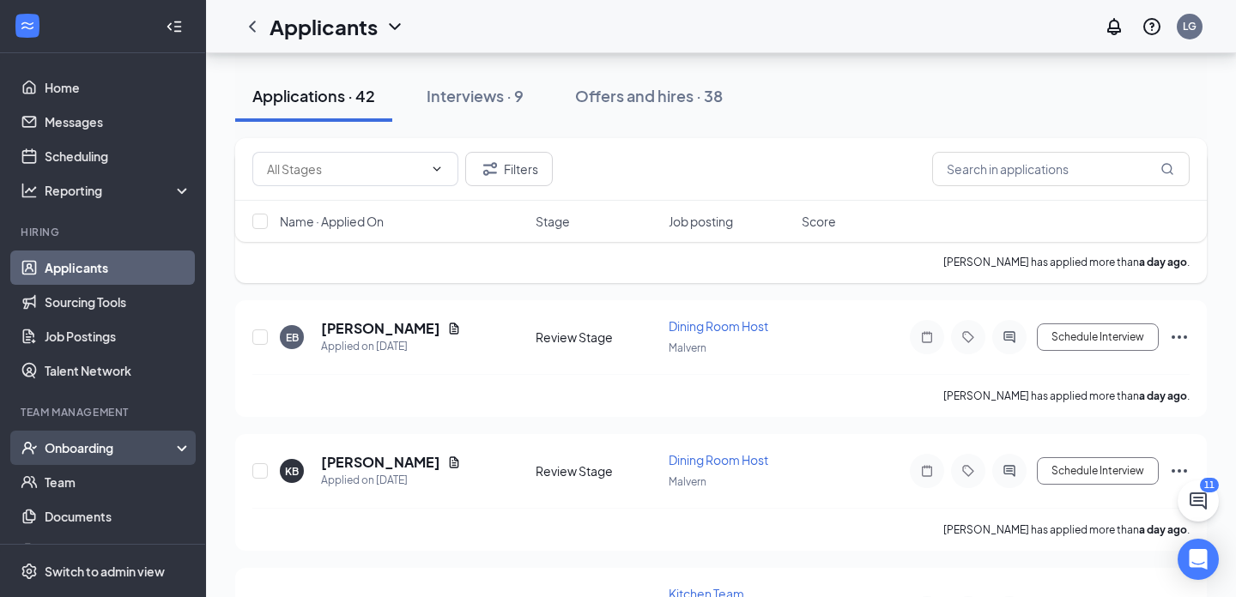
click at [101, 454] on div "Onboarding" at bounding box center [111, 447] width 132 height 17
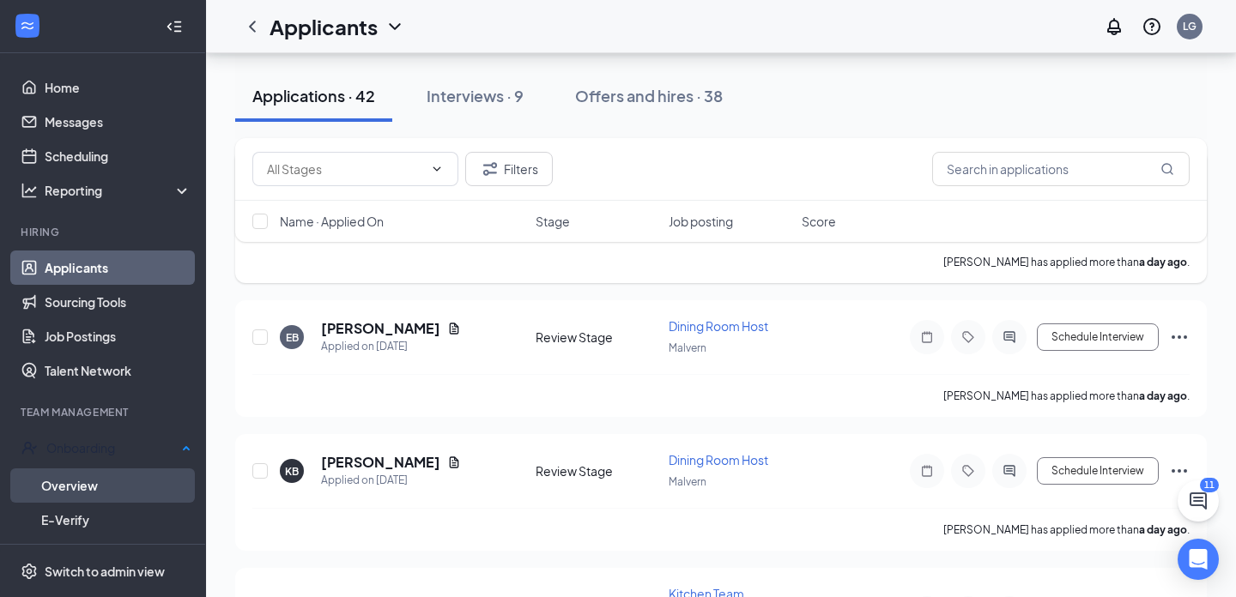
click at [94, 484] on link "Overview" at bounding box center [116, 486] width 150 height 34
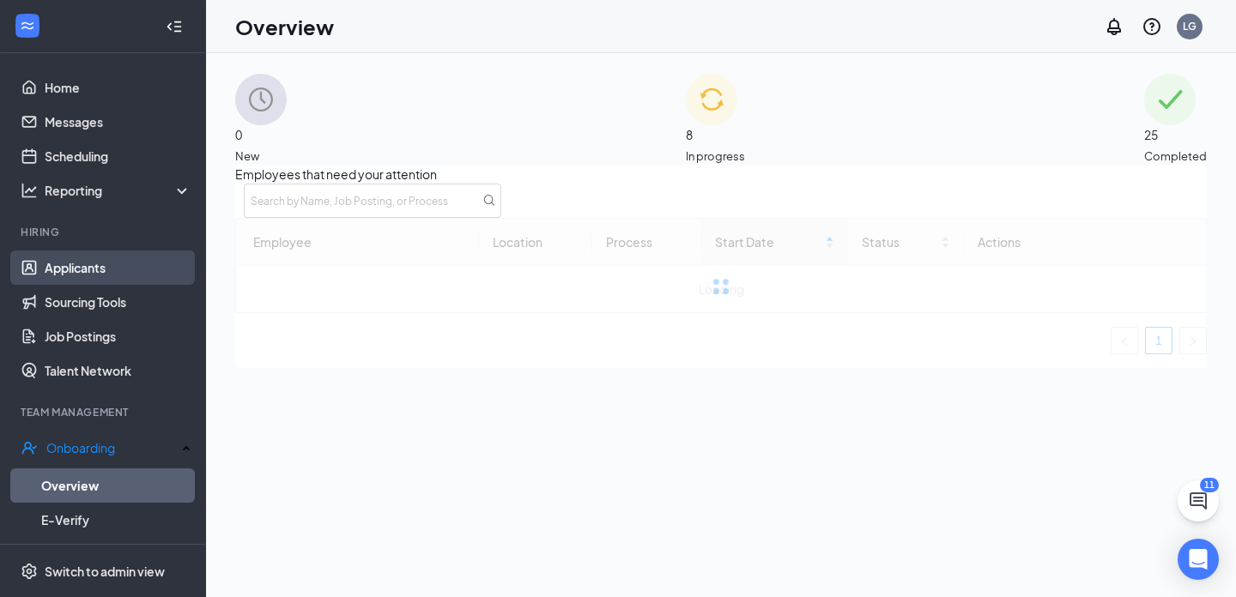
click at [110, 270] on link "Applicants" at bounding box center [118, 268] width 147 height 34
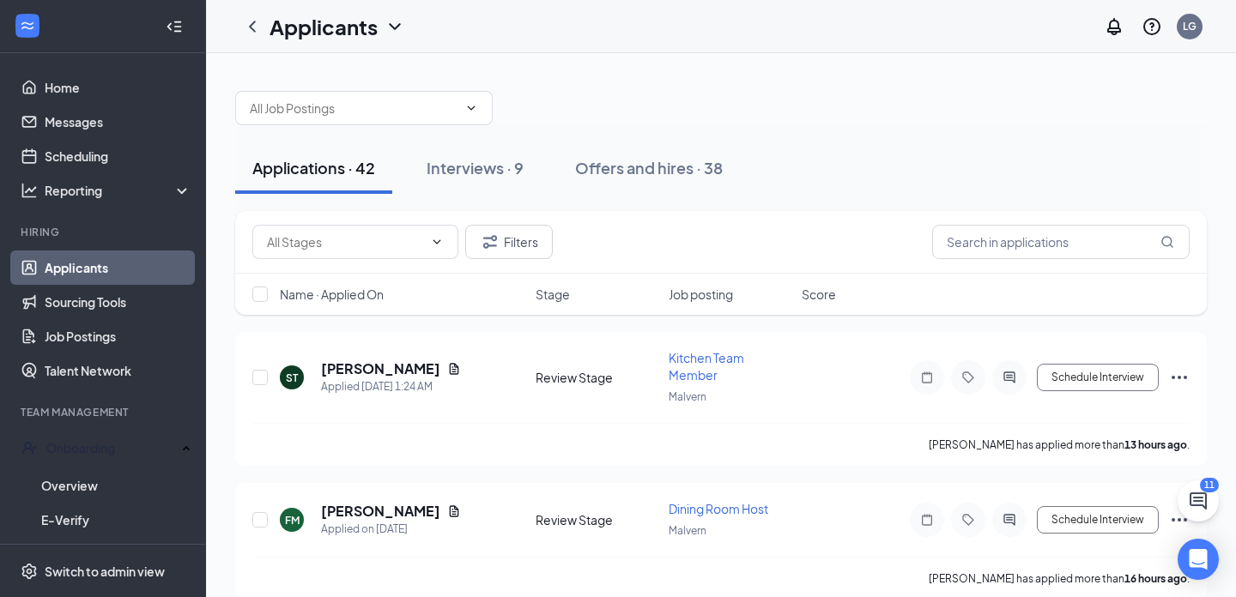
click at [688, 135] on div "Applications · 42 Interviews · 9 Offers and hires · 38" at bounding box center [720, 168] width 971 height 86
click at [669, 166] on div "Offers and hires · 38" at bounding box center [649, 167] width 148 height 21
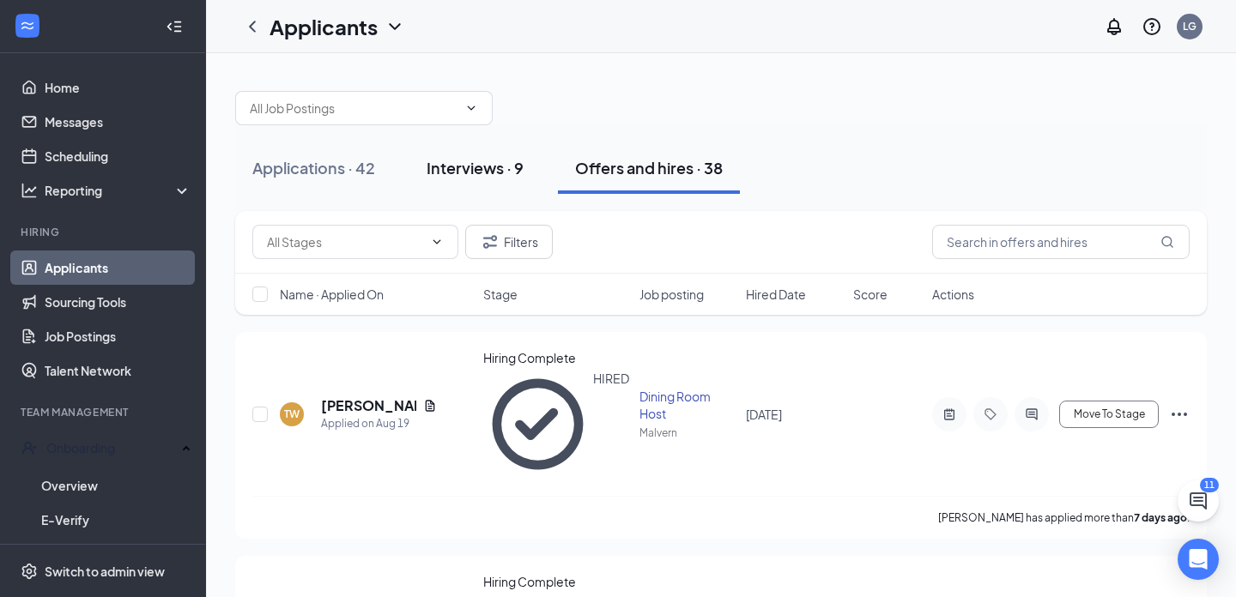
click at [469, 188] on button "Interviews · 9" at bounding box center [474, 167] width 131 height 51
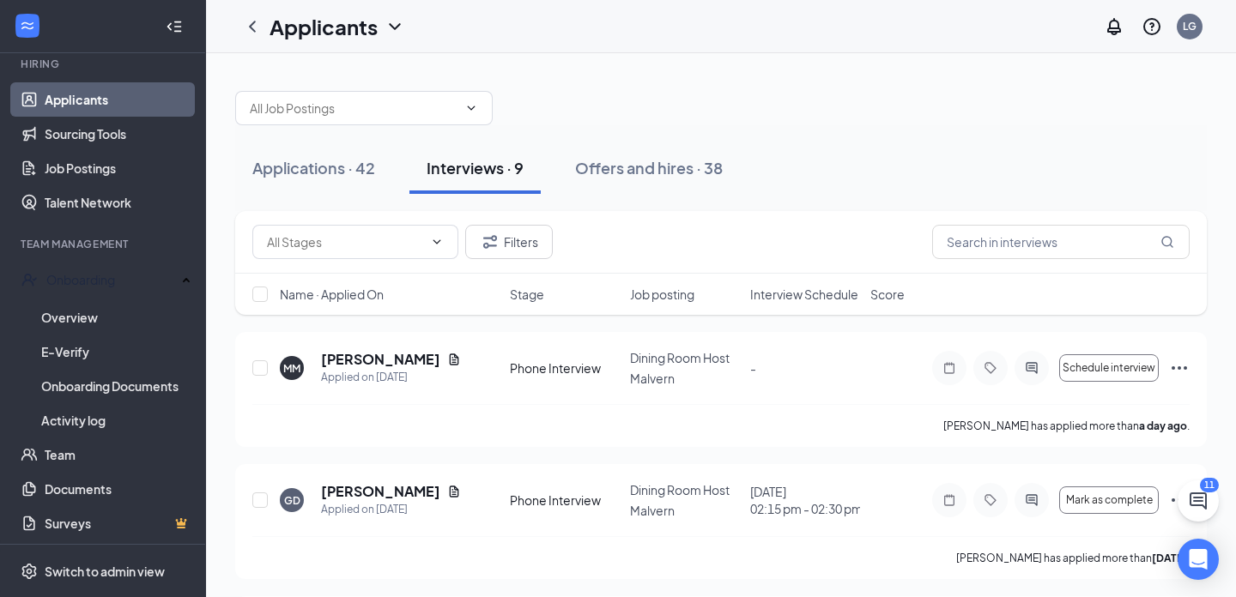
scroll to position [167, 0]
click at [76, 457] on link "Team" at bounding box center [118, 456] width 147 height 34
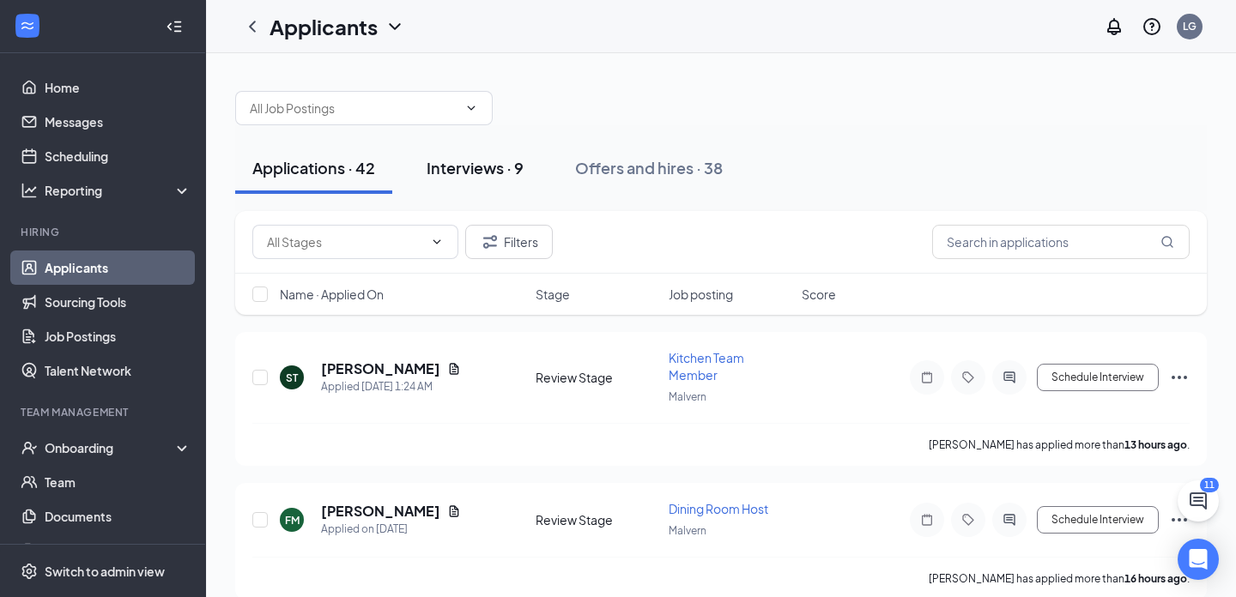
click at [495, 176] on div "Interviews · 9" at bounding box center [475, 167] width 97 height 21
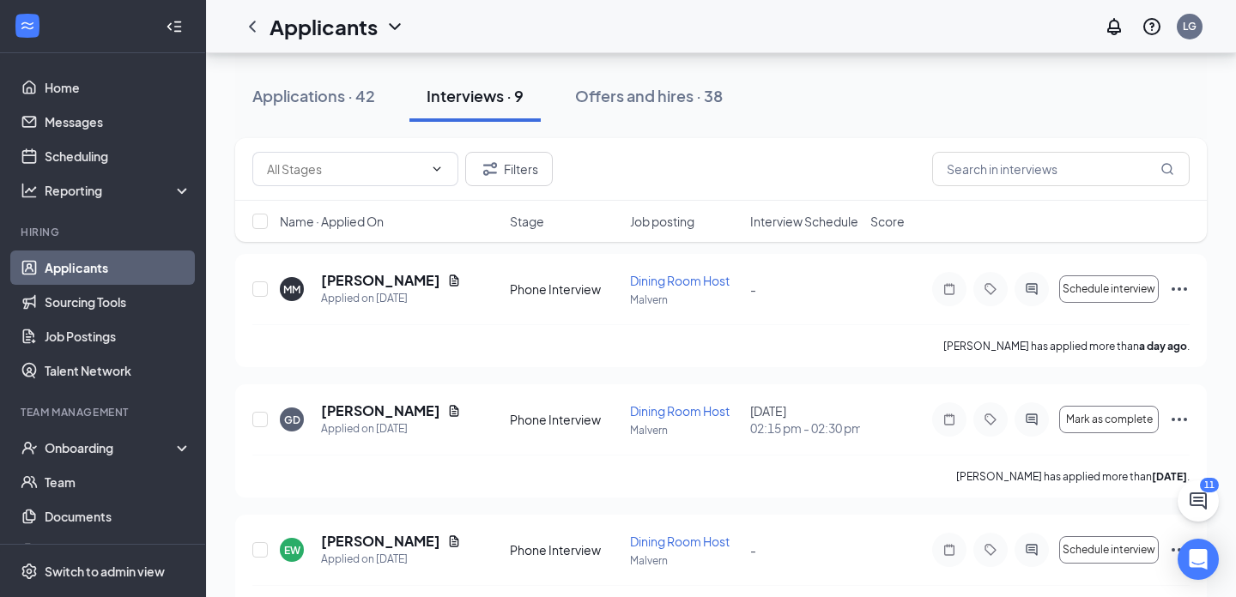
scroll to position [76, 0]
click at [1175, 418] on icon "Ellipses" at bounding box center [1179, 422] width 21 height 21
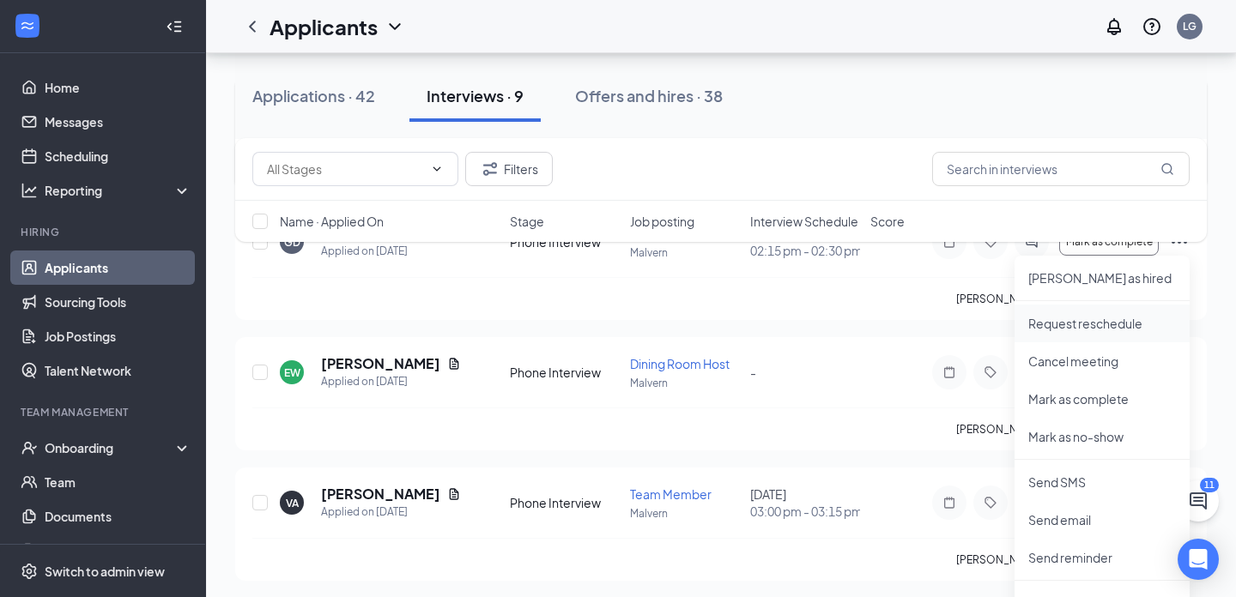
scroll to position [259, 0]
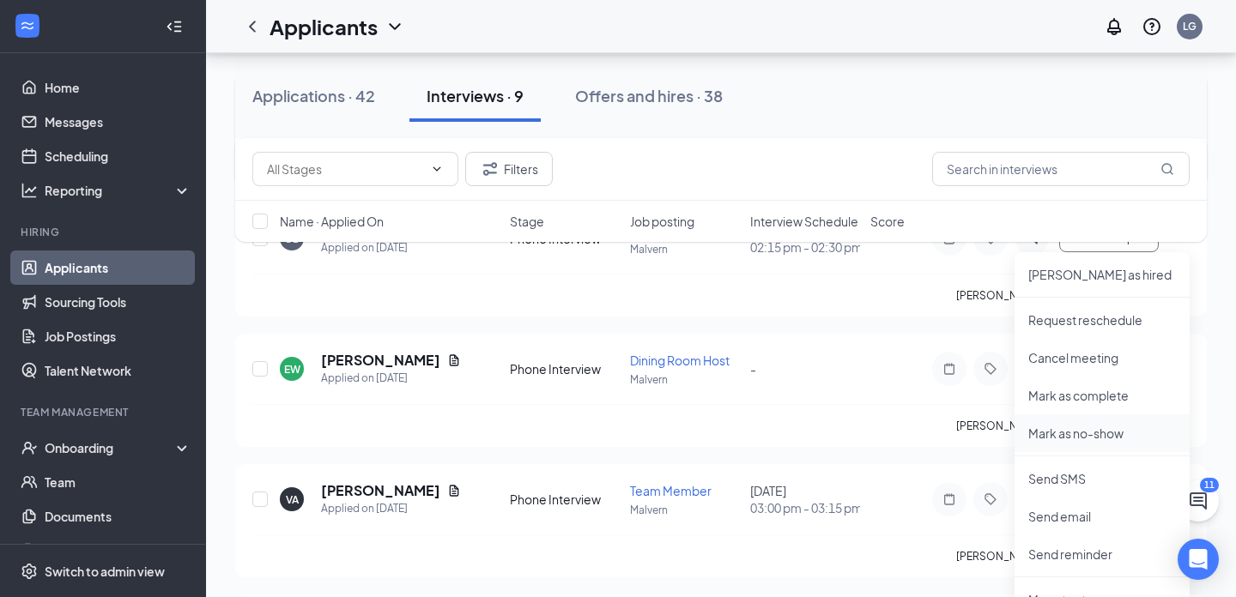
click at [1078, 433] on p "Mark as no-show" at bounding box center [1102, 433] width 148 height 17
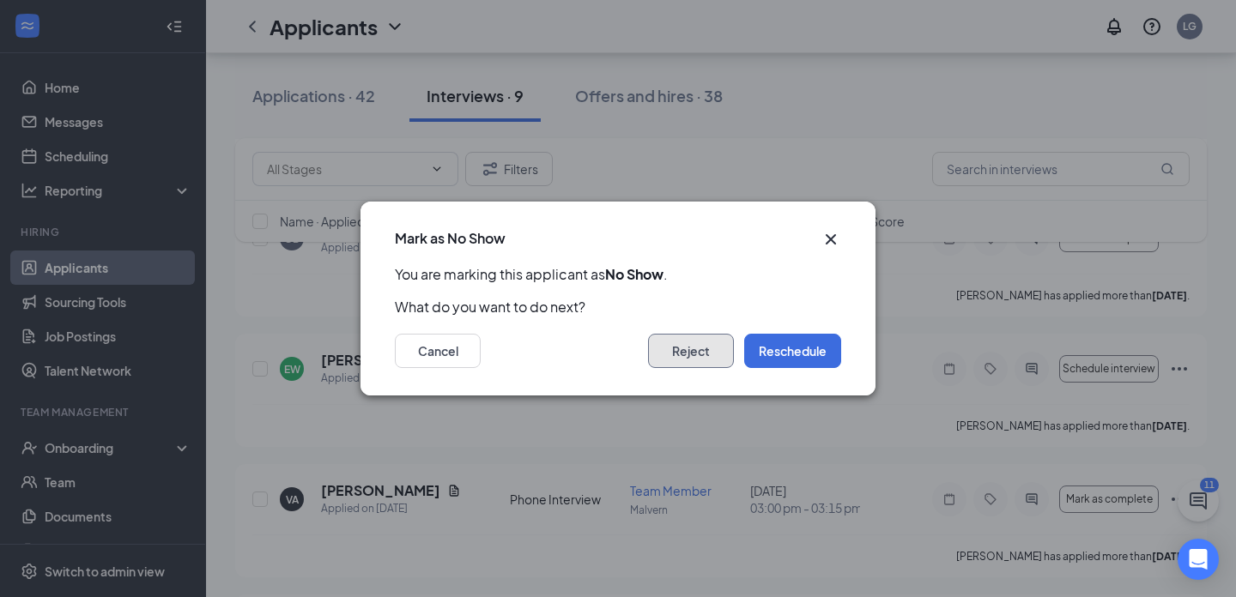
click at [692, 358] on button "Reject" at bounding box center [691, 351] width 86 height 34
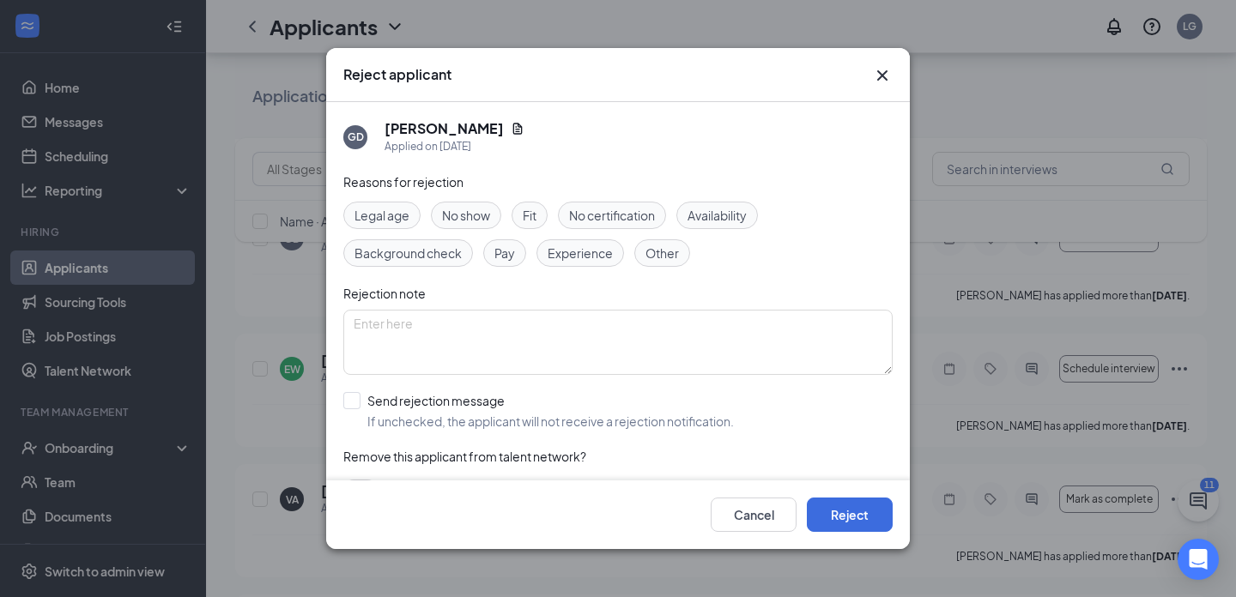
click at [647, 257] on span "Other" at bounding box center [661, 253] width 33 height 19
click at [806, 310] on textarea at bounding box center [617, 342] width 549 height 65
type textarea "No showed interview"
click at [852, 510] on button "Reject" at bounding box center [850, 515] width 86 height 34
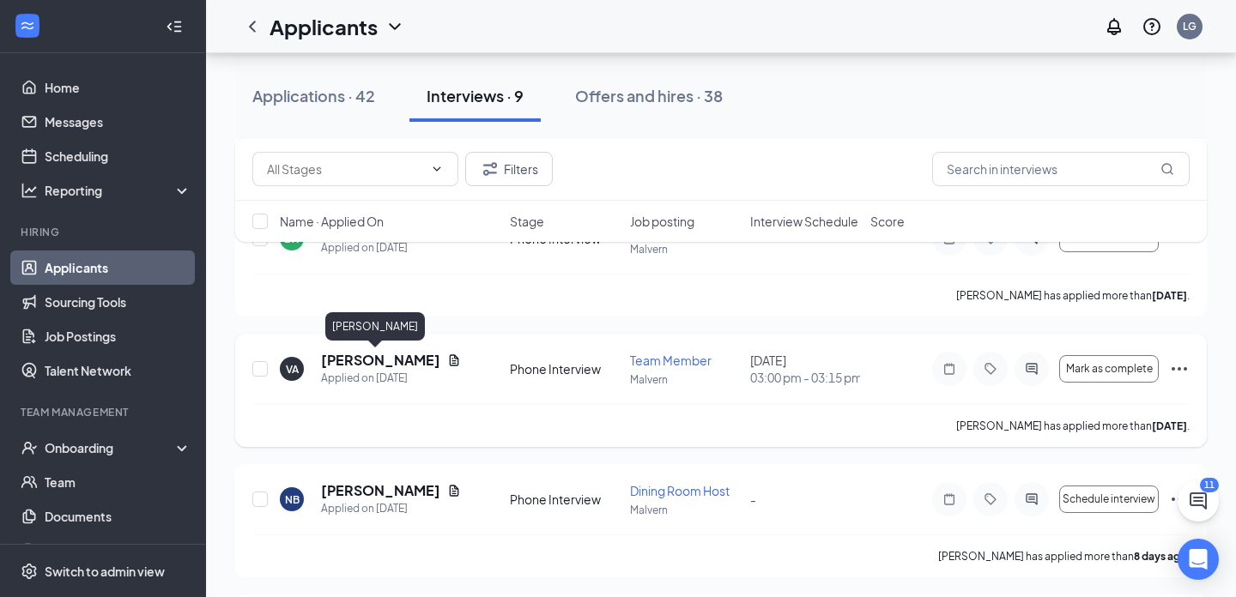
click at [378, 365] on h5 "[PERSON_NAME]" at bounding box center [380, 360] width 119 height 19
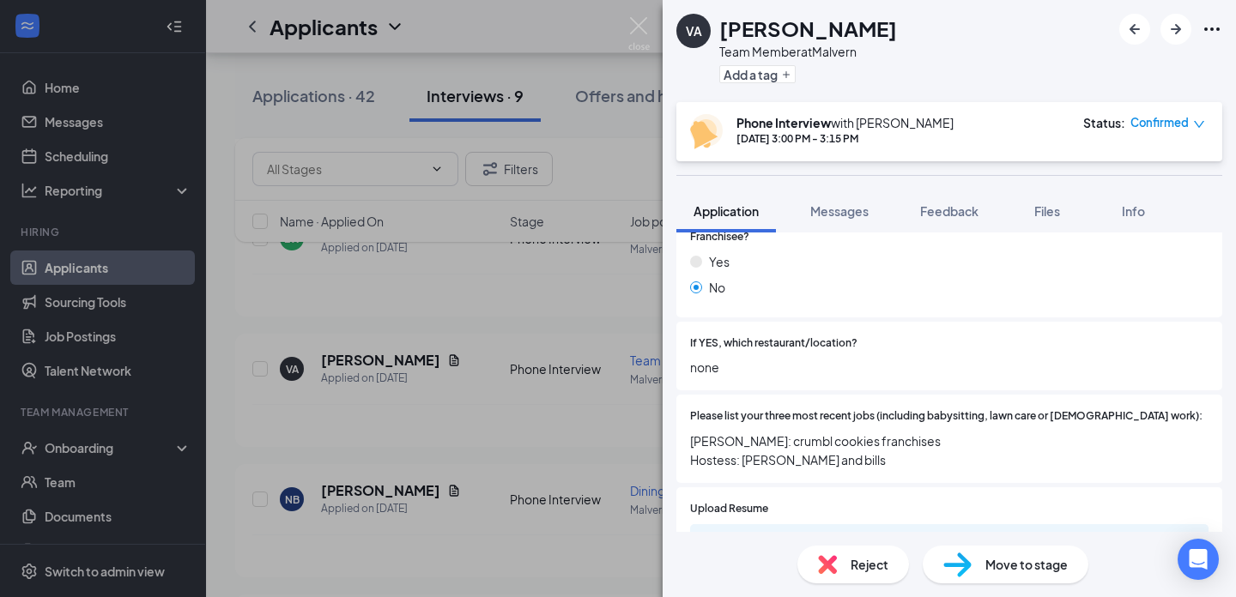
scroll to position [421, 0]
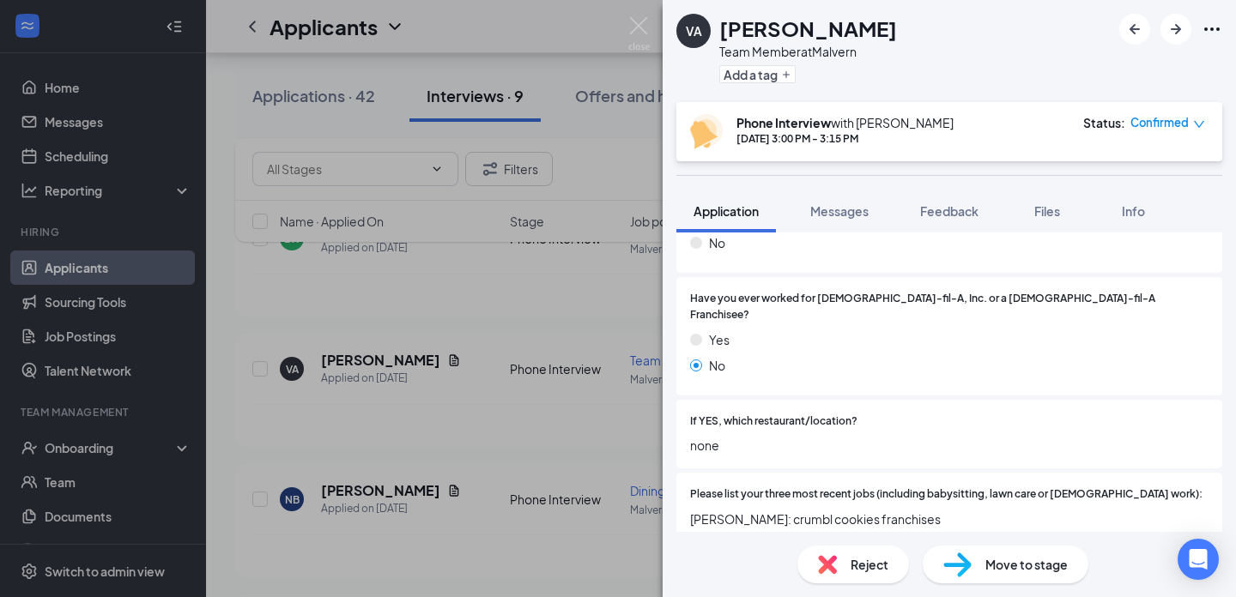
click at [624, 383] on div "VA vic armogan Team Member at Malvern Add a tag Phone Interview with Lindsay Ga…" at bounding box center [618, 298] width 1236 height 597
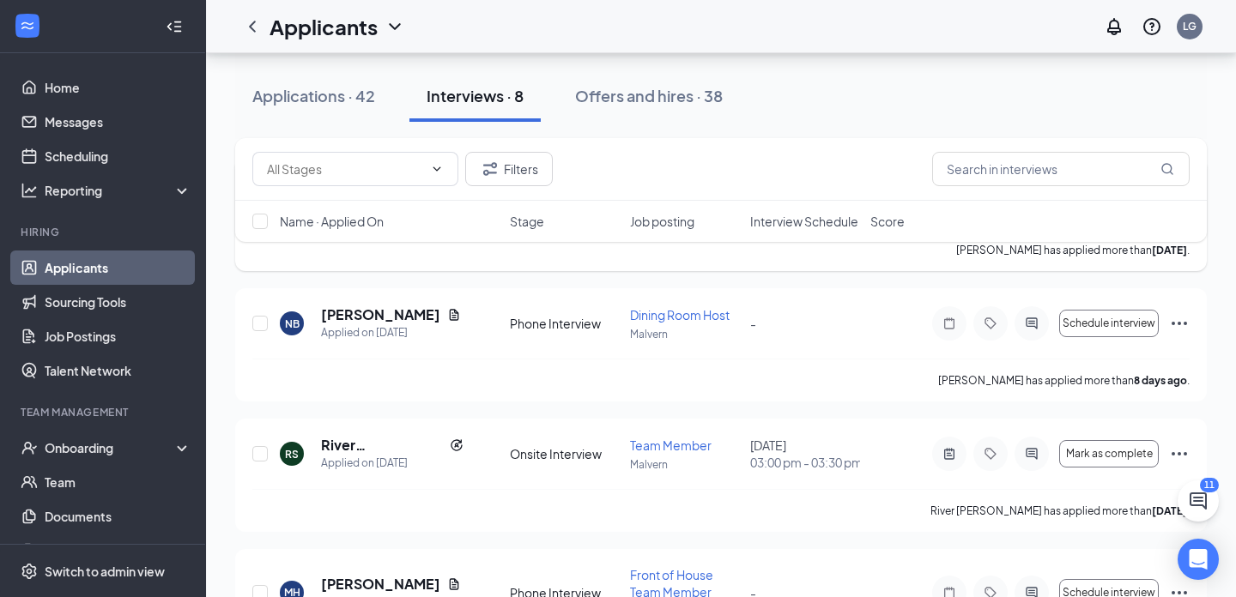
scroll to position [436, 0]
click at [1183, 318] on icon "Ellipses" at bounding box center [1179, 322] width 21 height 21
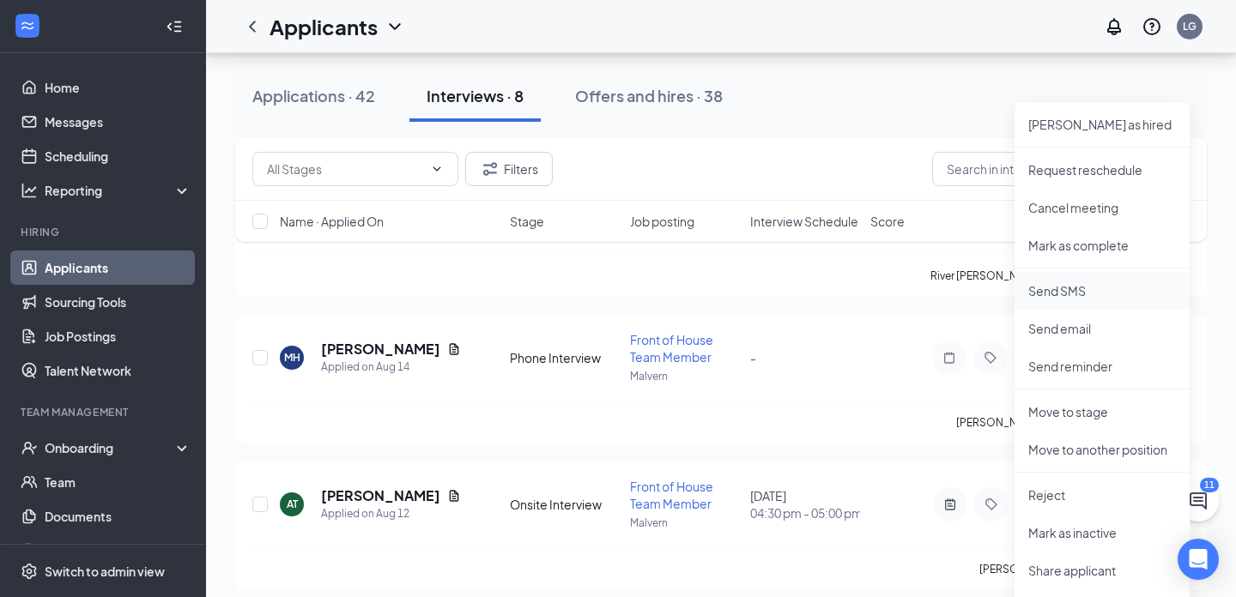
scroll to position [710, 0]
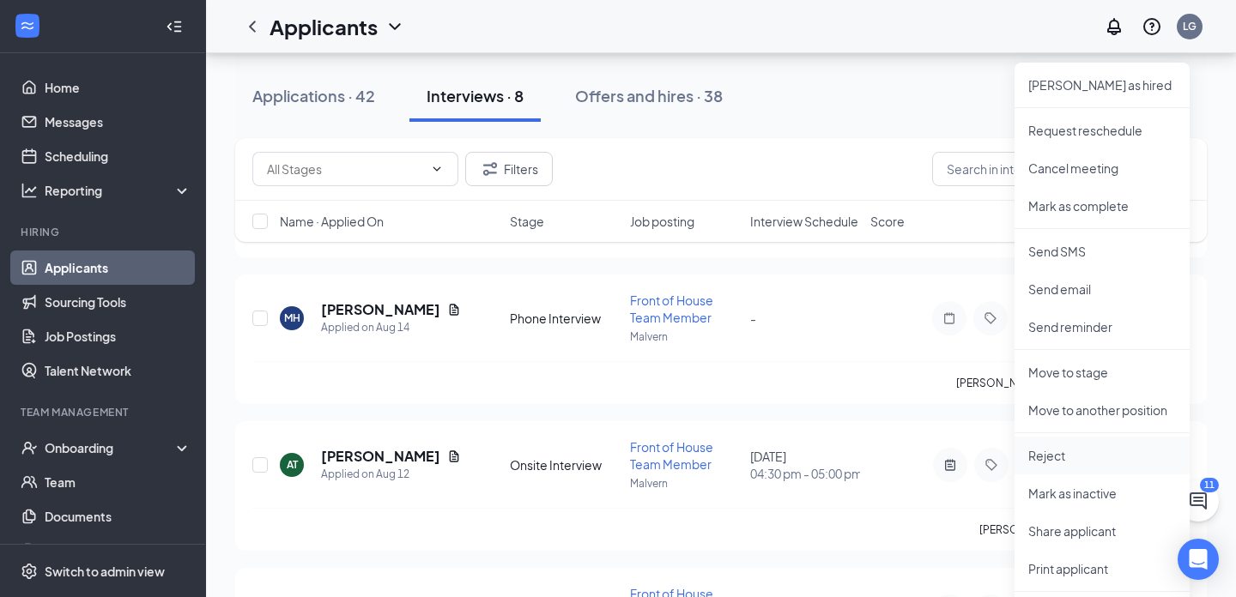
click at [1065, 444] on li "Reject" at bounding box center [1101, 456] width 175 height 38
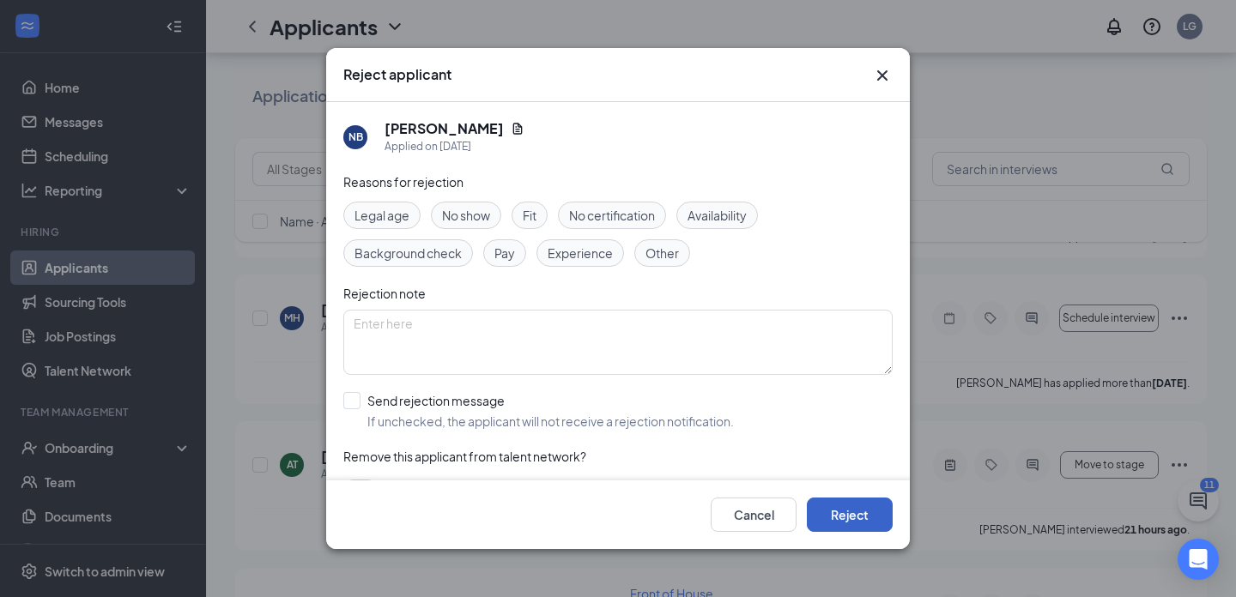
click at [851, 507] on button "Reject" at bounding box center [850, 515] width 86 height 34
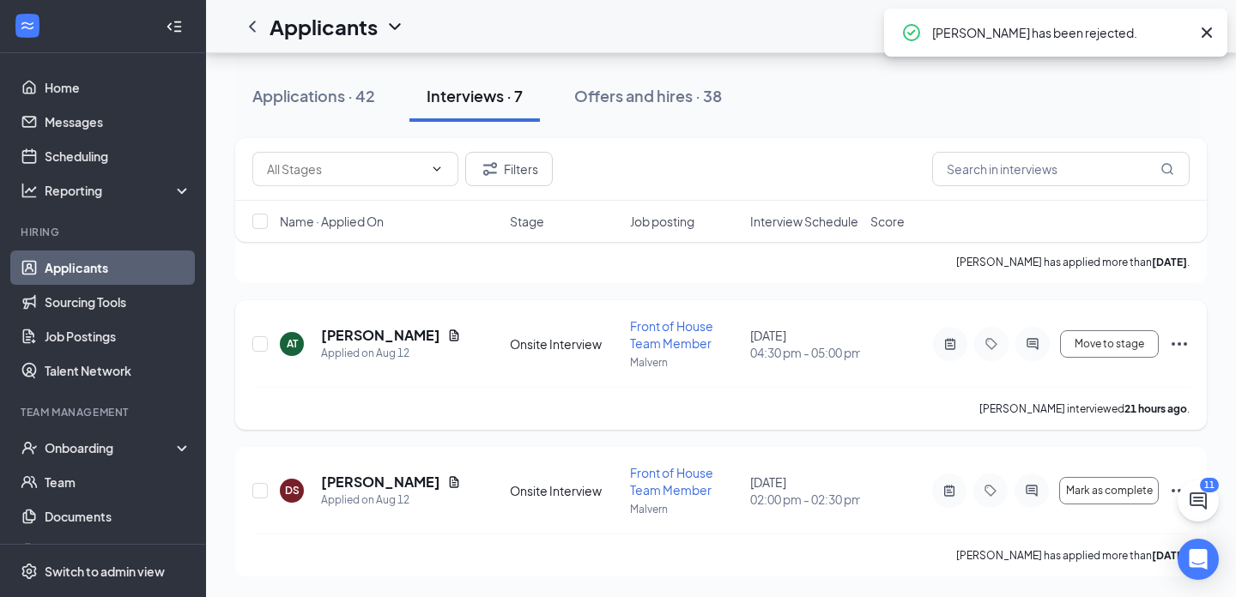
scroll to position [700, 0]
click at [956, 345] on icon "ActiveNote" at bounding box center [950, 344] width 21 height 14
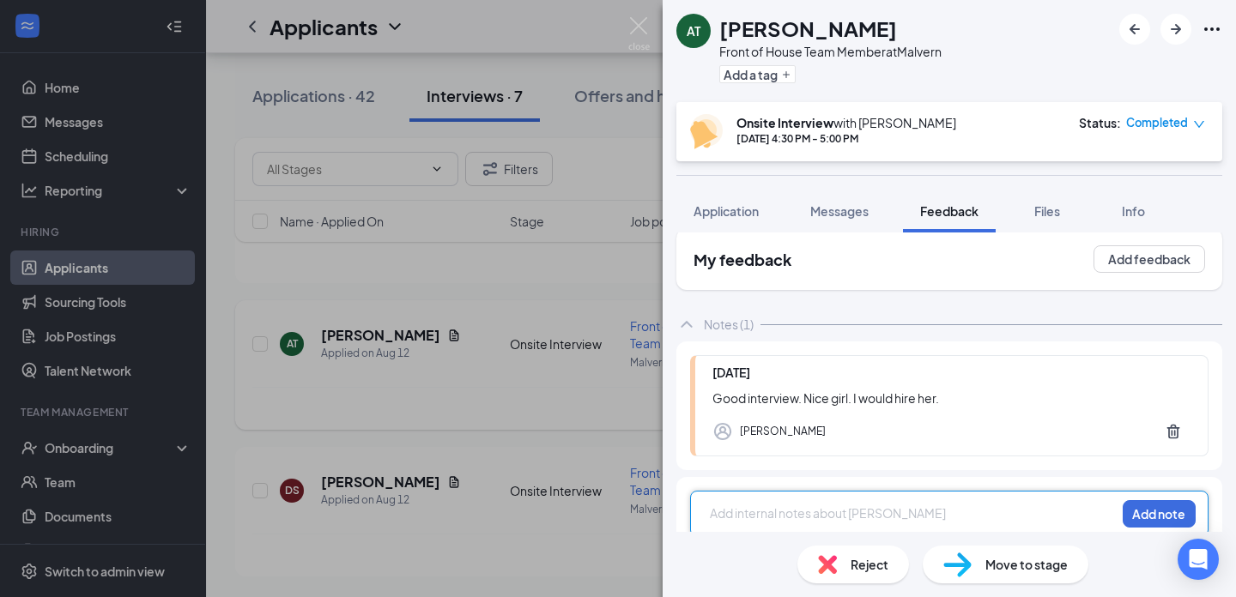
scroll to position [37, 0]
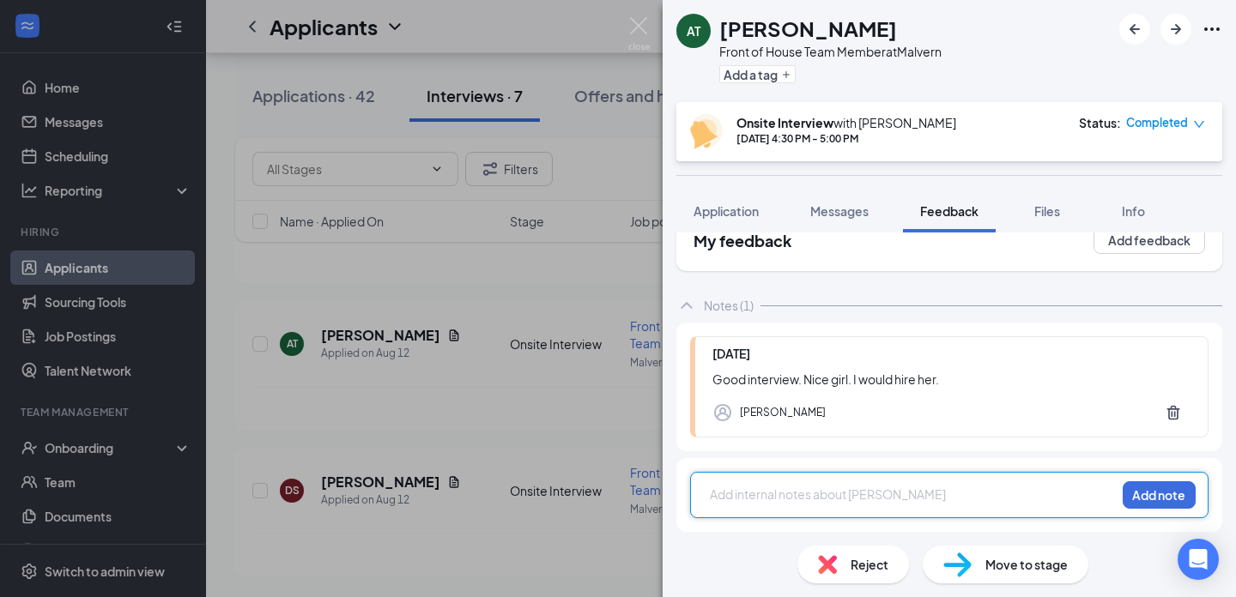
click at [996, 573] on span "Move to stage" at bounding box center [1026, 564] width 82 height 19
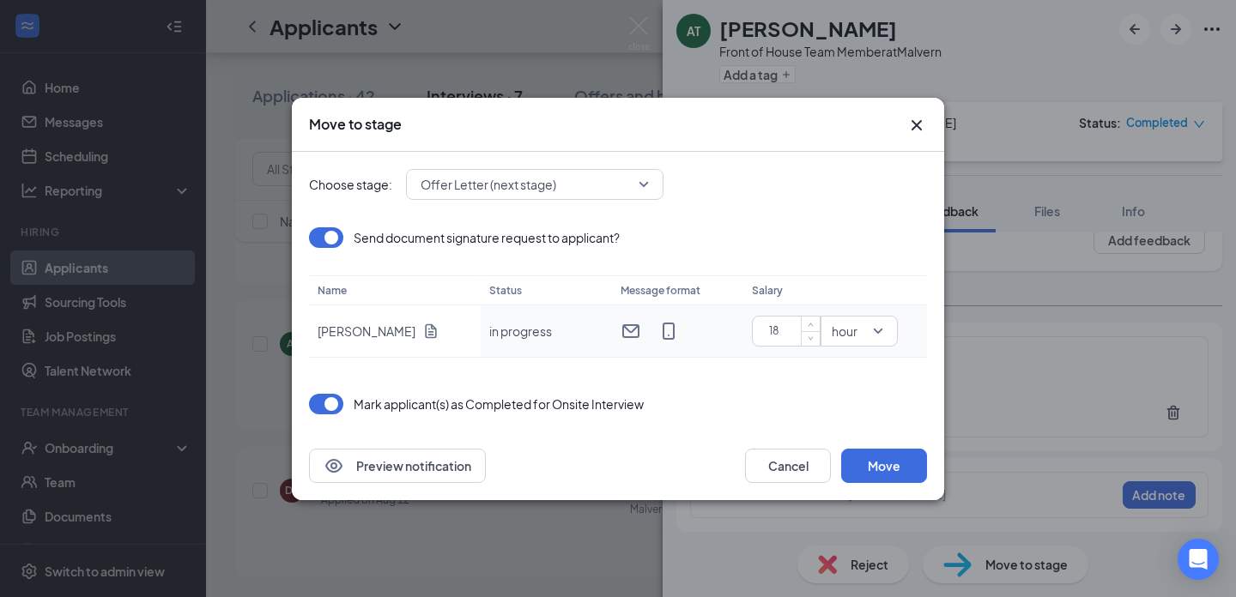
click at [795, 332] on input "18" at bounding box center [790, 331] width 60 height 26
click at [814, 337] on span "down" at bounding box center [811, 337] width 10 height 10
type input "15"
click at [814, 337] on span "down" at bounding box center [811, 337] width 10 height 10
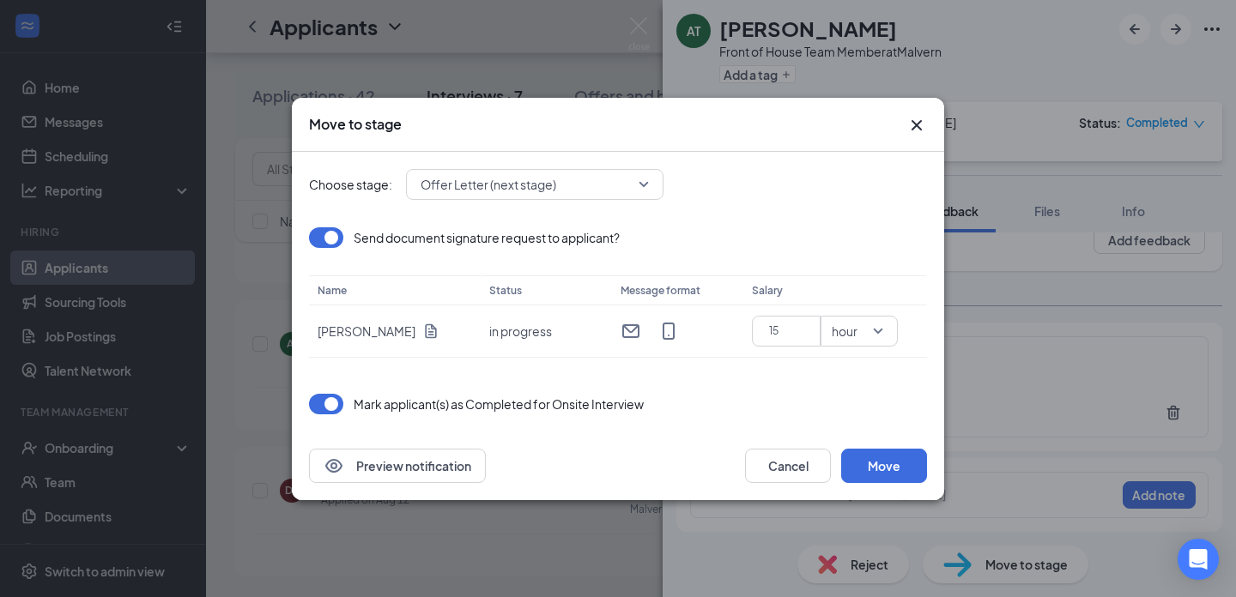
click at [923, 118] on icon "Cross" at bounding box center [916, 125] width 21 height 21
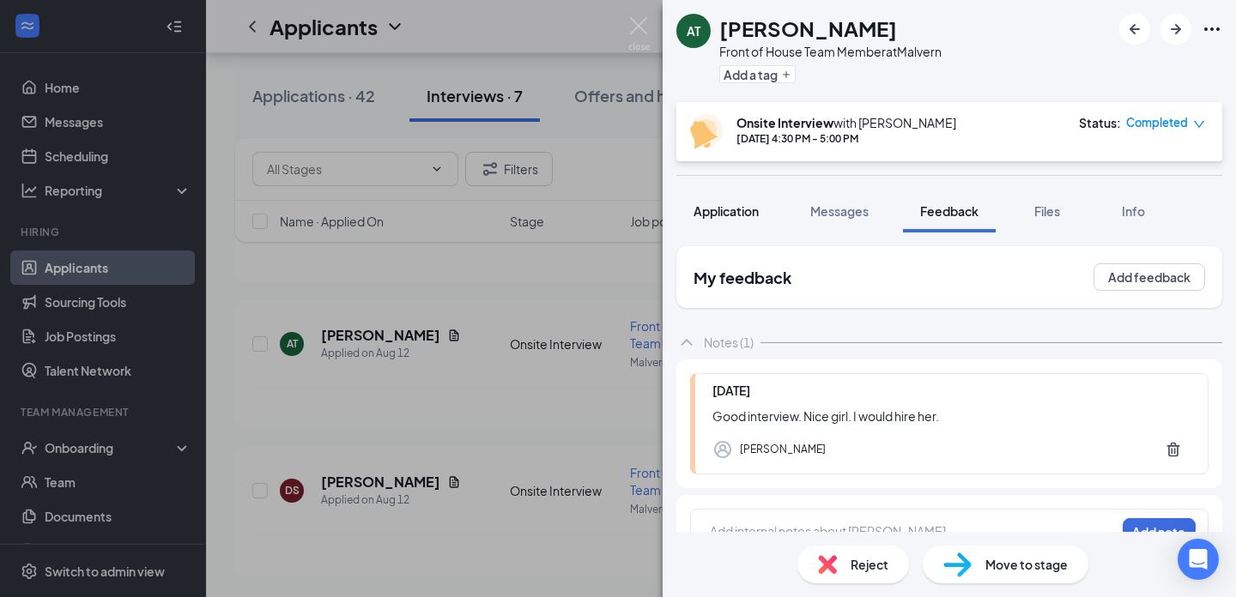
click at [724, 197] on button "Application" at bounding box center [726, 211] width 100 height 43
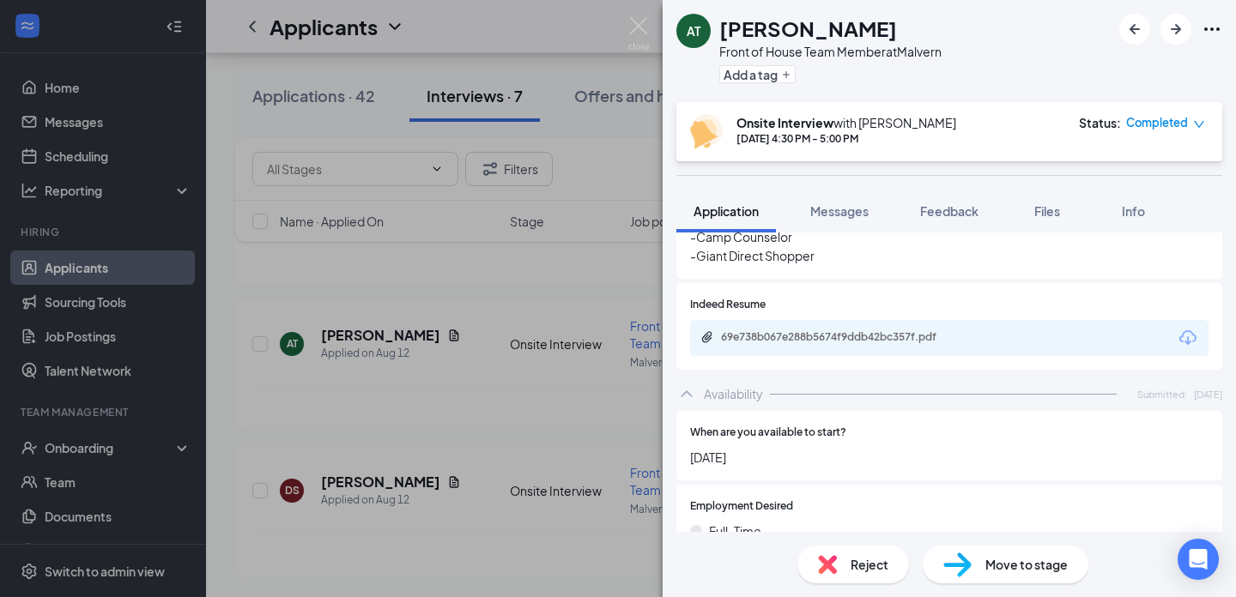
scroll to position [753, 0]
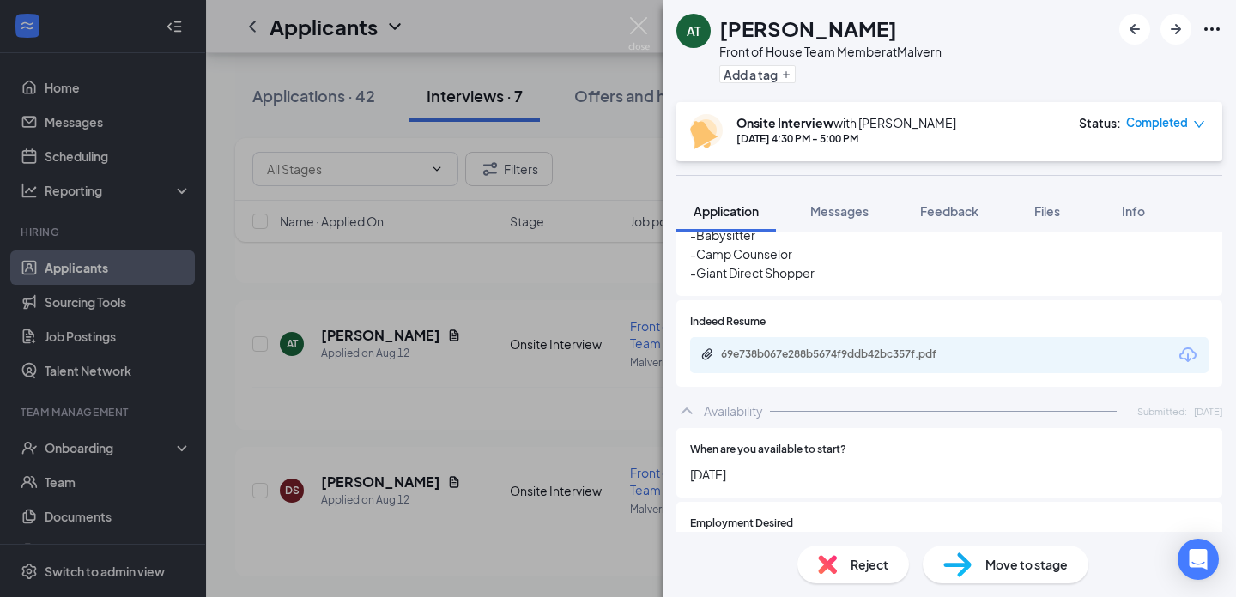
click at [778, 352] on div "69e738b067e288b5674f9ddb42bc357f.pdf" at bounding box center [949, 355] width 518 height 36
click at [778, 349] on div "69e738b067e288b5674f9ddb42bc357f.pdf" at bounding box center [949, 355] width 518 height 36
click at [778, 348] on div "69e738b067e288b5674f9ddb42bc357f.pdf" at bounding box center [841, 355] width 240 height 14
click at [960, 554] on img at bounding box center [957, 565] width 28 height 25
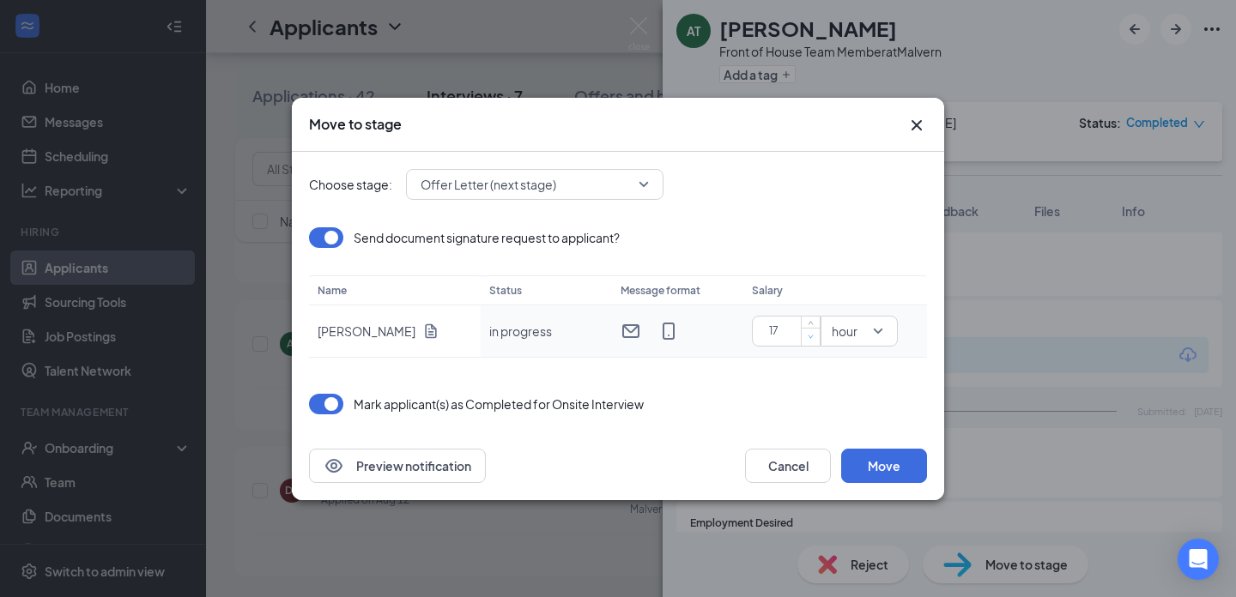
click at [811, 338] on icon "down" at bounding box center [811, 337] width 6 height 6
type input "15"
click at [811, 338] on icon "down" at bounding box center [811, 337] width 6 height 6
click at [851, 463] on button "Move" at bounding box center [884, 466] width 86 height 34
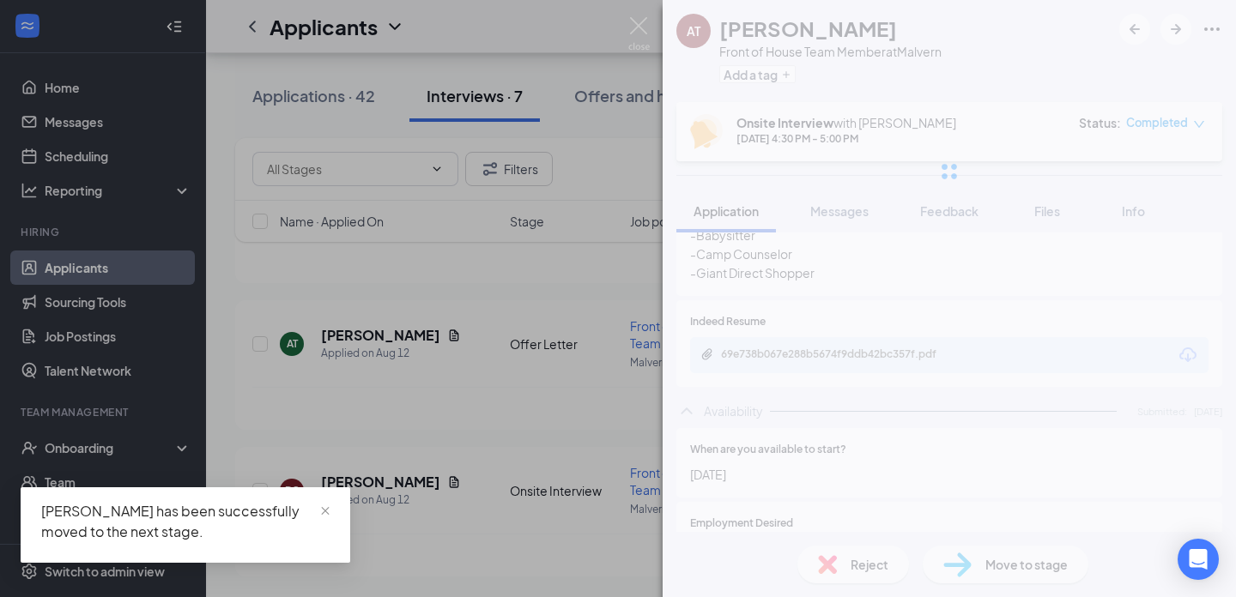
scroll to position [1, 0]
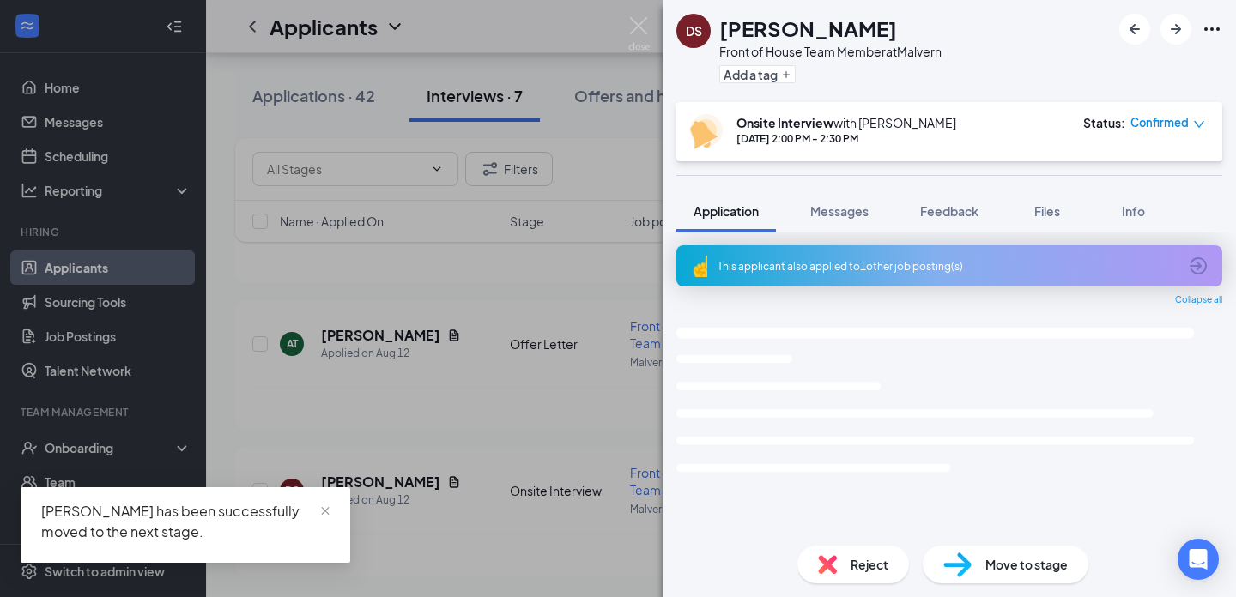
click at [567, 406] on div "DS Donta Stevenson Front of House Team Member at Malvern Add a tag Onsite Inter…" at bounding box center [618, 298] width 1236 height 597
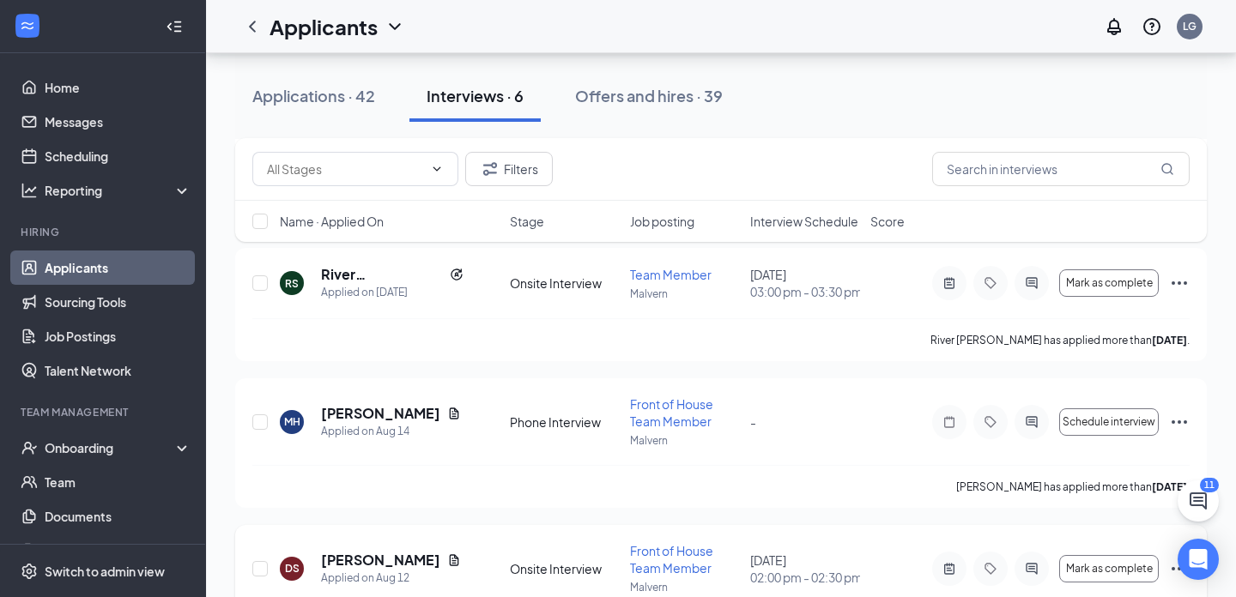
scroll to position [469, 0]
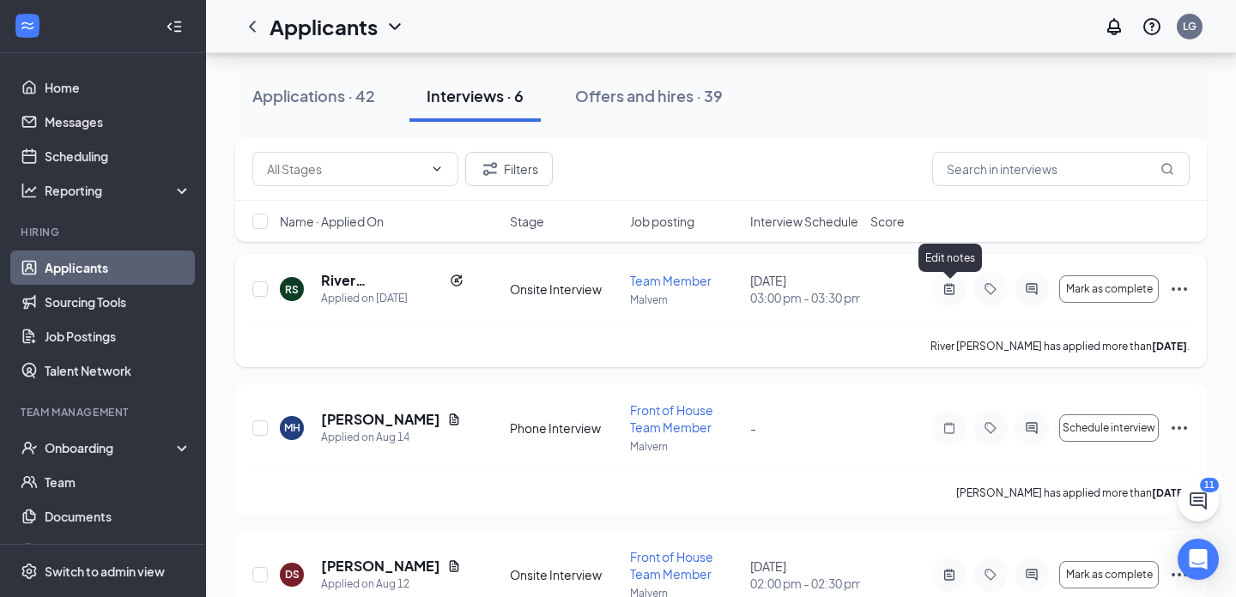
click at [944, 287] on icon "ActiveNote" at bounding box center [949, 288] width 10 height 11
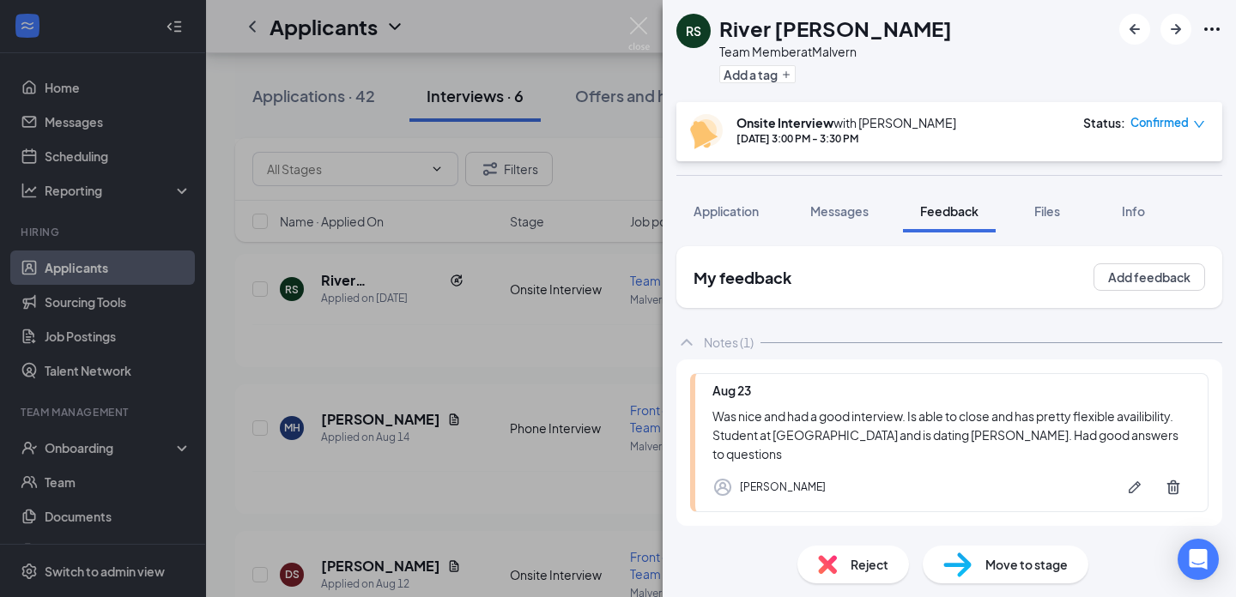
scroll to position [75, 0]
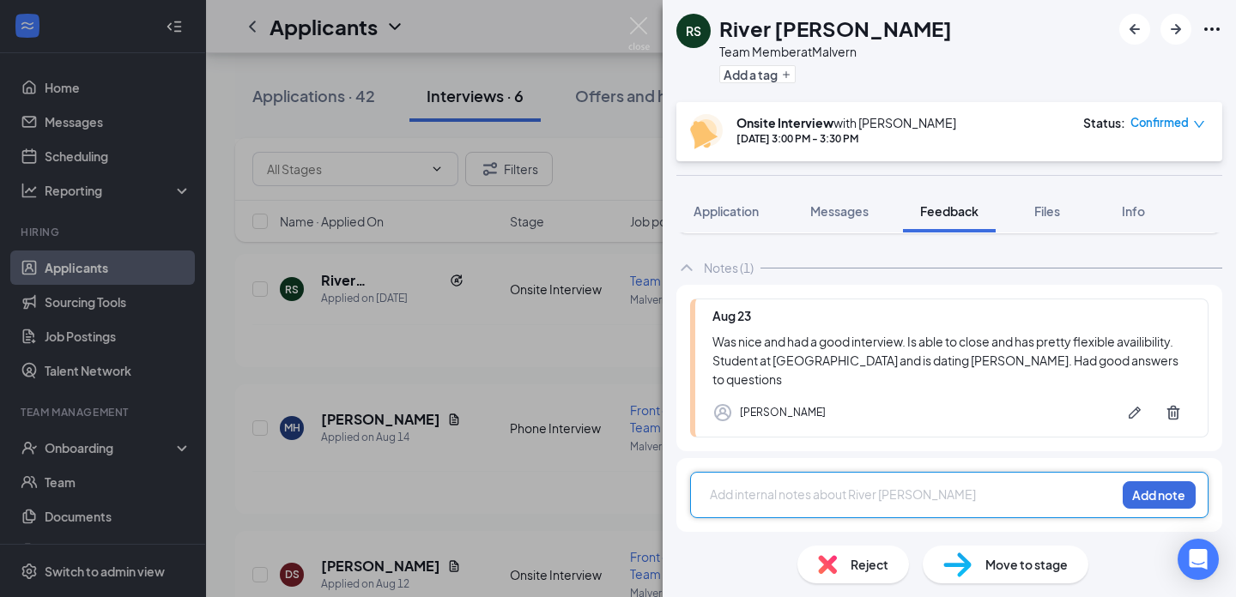
click at [536, 443] on div "RS River Shreve Team Member at Malvern Add a tag Onsite Interview with Ray Shee…" at bounding box center [618, 298] width 1236 height 597
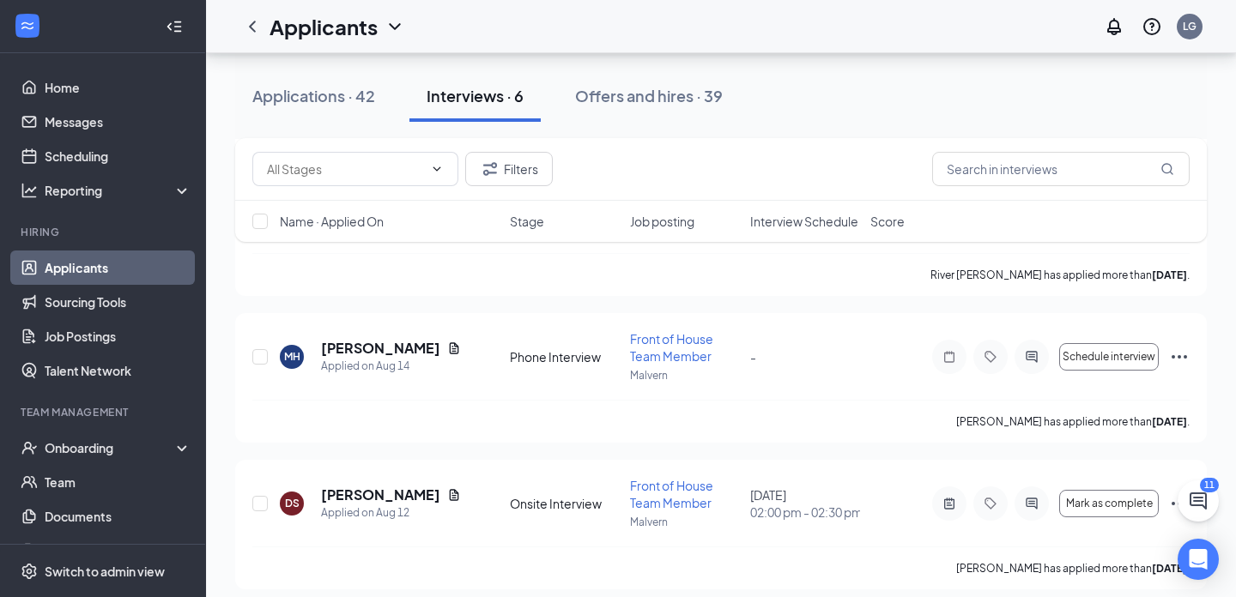
scroll to position [554, 0]
